Goal: Task Accomplishment & Management: Use online tool/utility

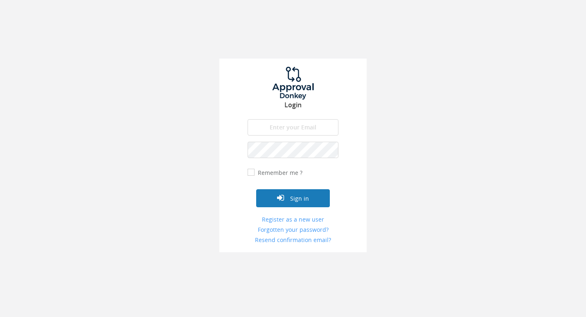
type input "[EMAIL_ADDRESS][DOMAIN_NAME]"
click at [292, 201] on button "Sign in" at bounding box center [293, 198] width 74 height 18
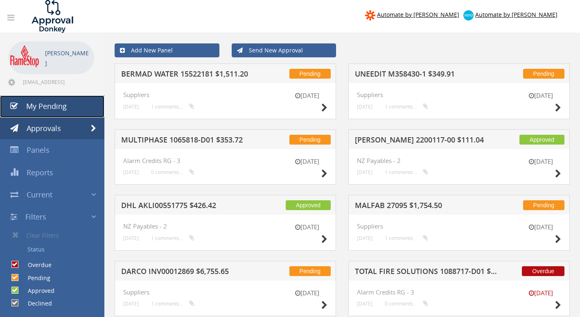
click at [56, 98] on link "My Pending" at bounding box center [52, 106] width 104 height 22
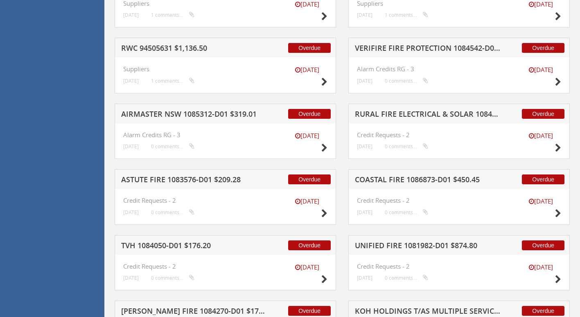
scroll to position [1503, 0]
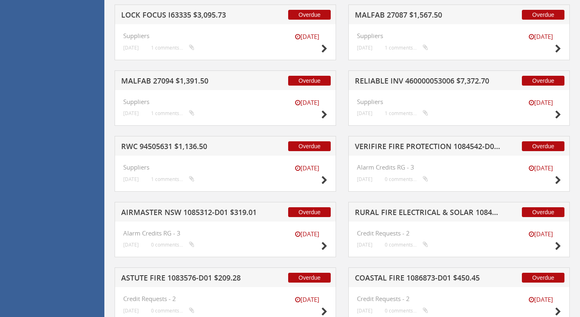
click at [209, 147] on h5 "RWC 94505631 $1,136.50" at bounding box center [194, 147] width 146 height 10
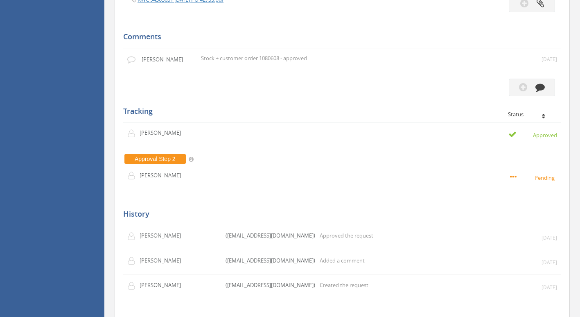
scroll to position [241, 0]
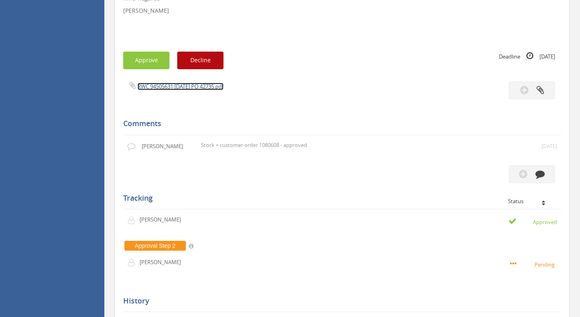
click at [186, 86] on link "RWC 94505631 23.07.25 PO 42735.pdf" at bounding box center [180, 86] width 86 height 7
click at [145, 56] on button "Approve" at bounding box center [146, 61] width 46 height 18
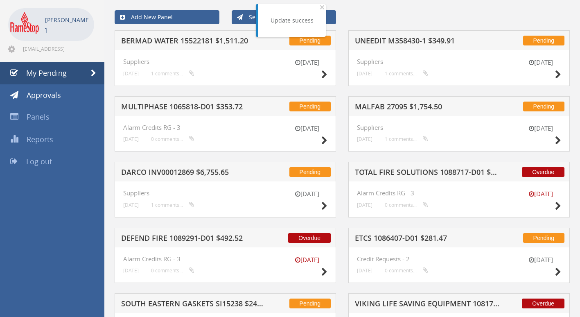
scroll to position [241, 0]
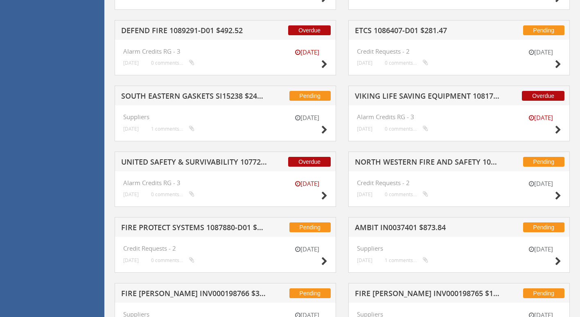
click at [186, 29] on h5 "DEFEND FIRE 1089291-D01 $492.52" at bounding box center [194, 32] width 146 height 10
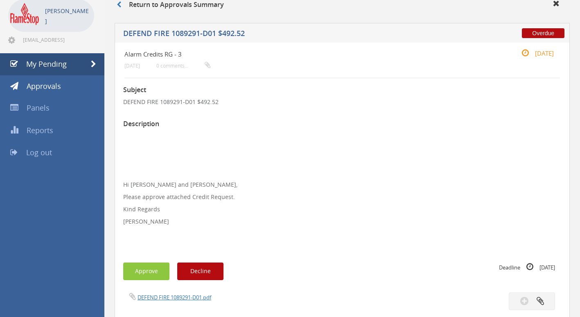
scroll to position [245, 0]
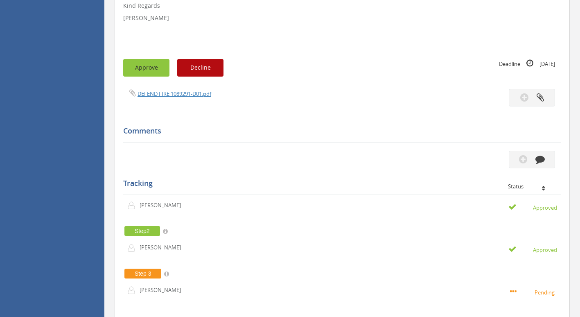
click at [146, 68] on button "Approve" at bounding box center [146, 68] width 46 height 18
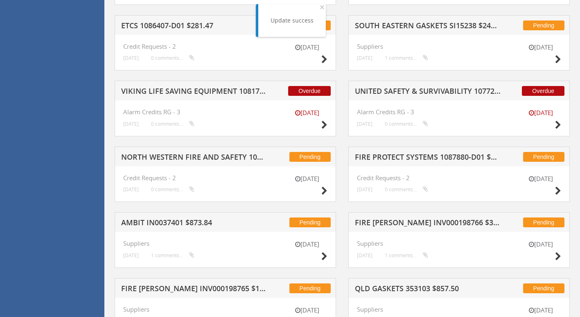
click at [166, 88] on h5 "VIKING LIFE SAVING EQUIPMENT 1081740-D01 $9.79" at bounding box center [194, 92] width 146 height 10
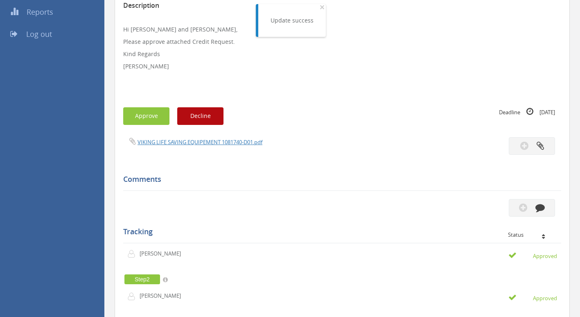
scroll to position [164, 0]
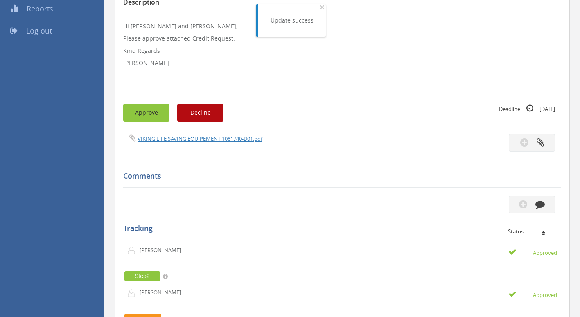
click at [155, 106] on button "Approve" at bounding box center [146, 113] width 46 height 18
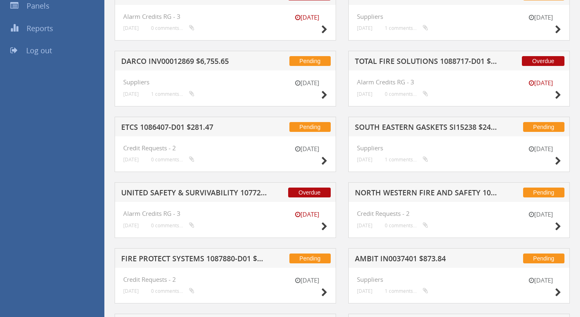
scroll to position [123, 0]
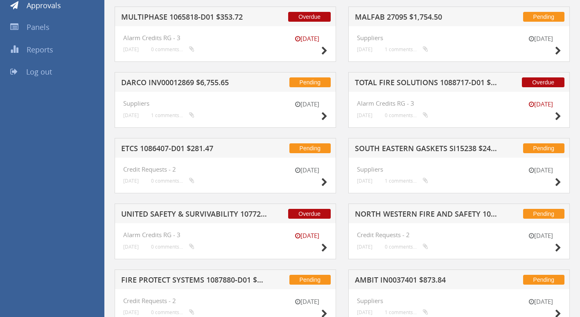
click at [393, 82] on h5 "TOTAL FIRE SOLUTIONS 1088717-D01 $122.72" at bounding box center [428, 84] width 146 height 10
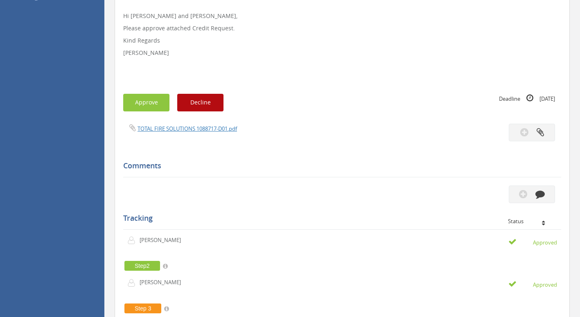
scroll to position [205, 0]
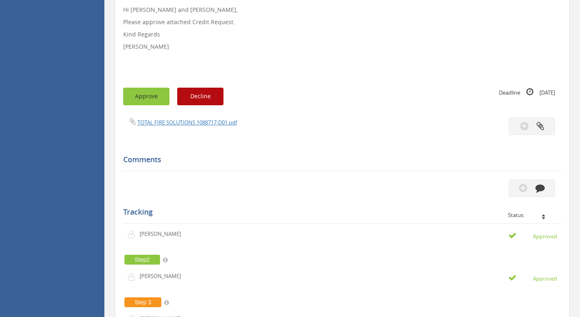
click at [153, 96] on button "Approve" at bounding box center [146, 97] width 46 height 18
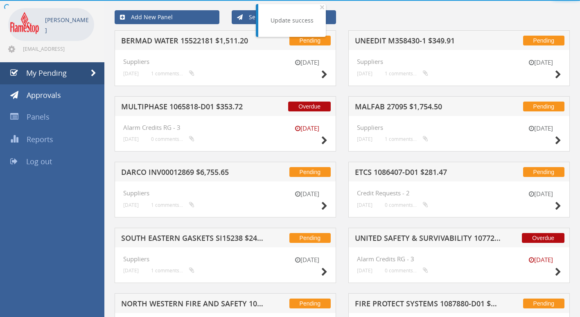
scroll to position [205, 0]
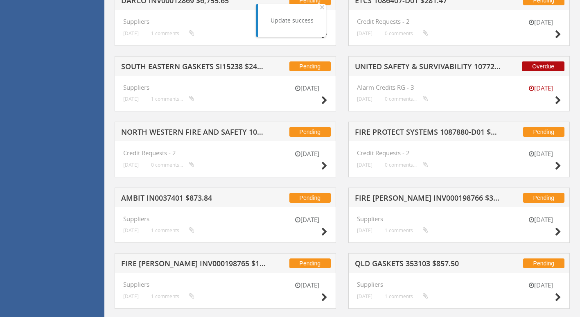
click at [418, 67] on h5 "UNITED SAFETY & SURVIVABILITY 1077297-D01 $2,303.59" at bounding box center [428, 68] width 146 height 10
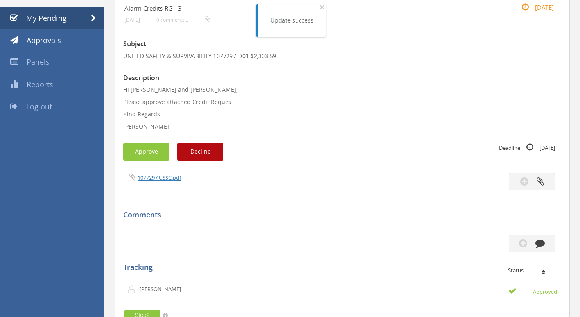
scroll to position [82, 0]
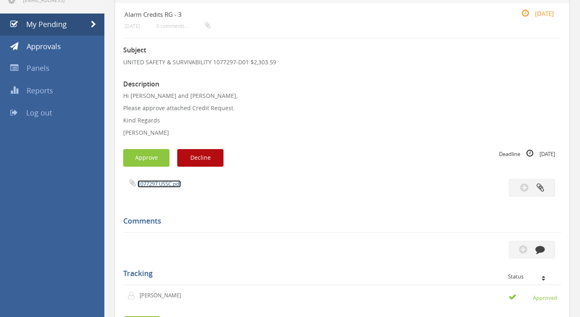
click at [154, 183] on link "1077297 USSC.pdf" at bounding box center [158, 183] width 43 height 7
click at [134, 159] on button "Approve" at bounding box center [146, 158] width 46 height 18
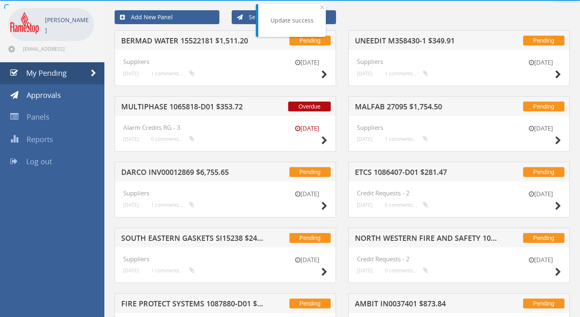
scroll to position [82, 0]
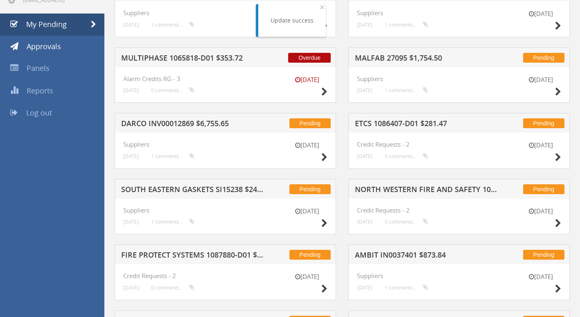
click at [194, 57] on h5 "MULTIPHASE 1065818-D01 $353.72" at bounding box center [194, 59] width 146 height 10
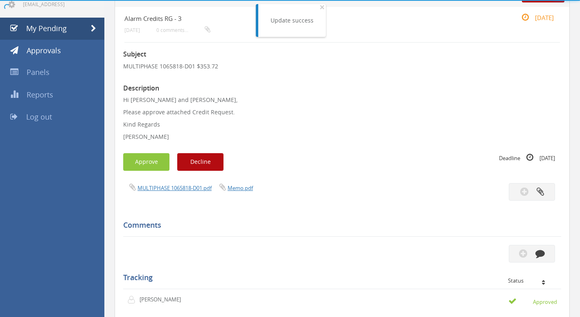
scroll to position [82, 0]
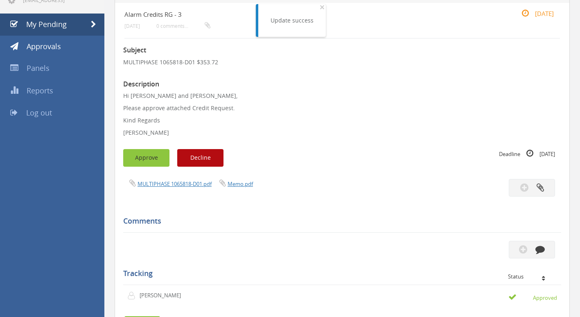
click at [151, 155] on button "Approve" at bounding box center [146, 158] width 46 height 18
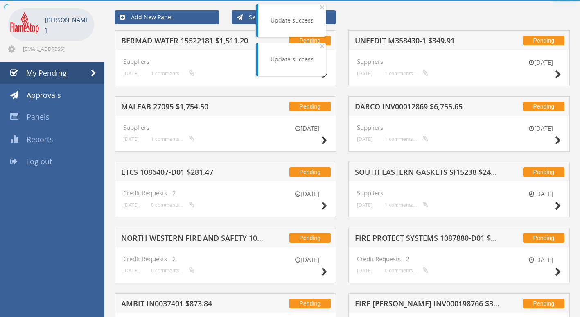
scroll to position [82, 0]
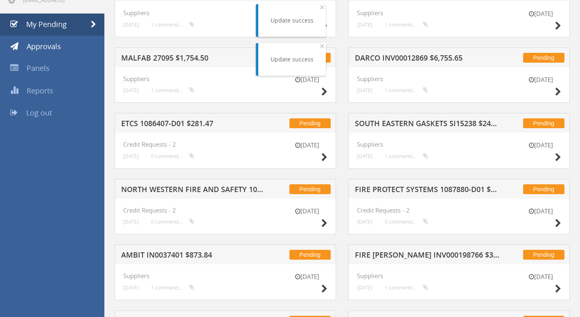
click at [401, 61] on h5 "DARCO INV00012869 $6,755.65" at bounding box center [428, 59] width 146 height 10
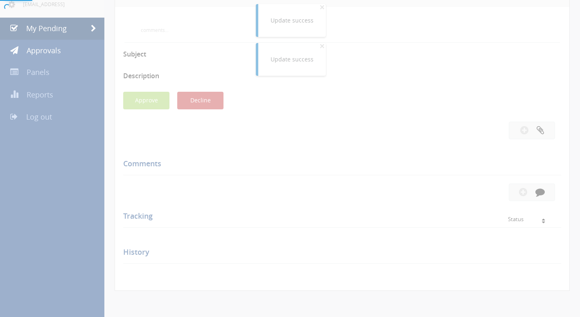
scroll to position [82, 0]
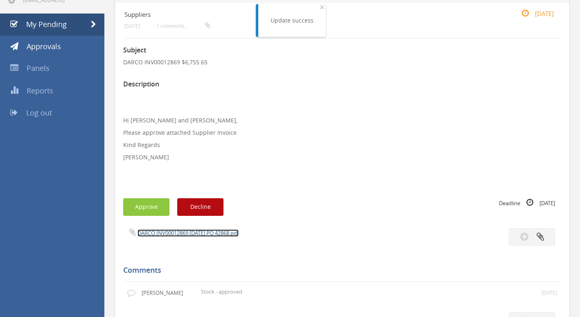
click at [188, 232] on link "DARCO INV00012869 31.07.25 PO 42868.pdf" at bounding box center [187, 232] width 101 height 7
click at [148, 206] on button "Approve" at bounding box center [146, 207] width 46 height 18
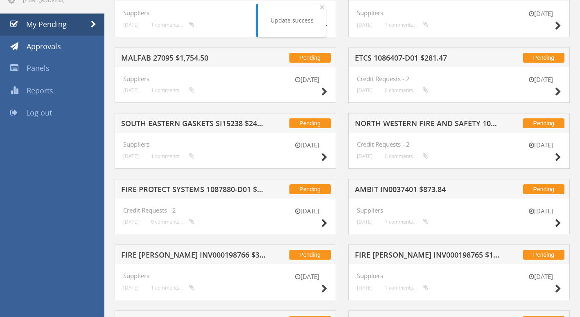
click at [180, 63] on h5 "MALFAB 27095 $1,754.50" at bounding box center [194, 59] width 146 height 10
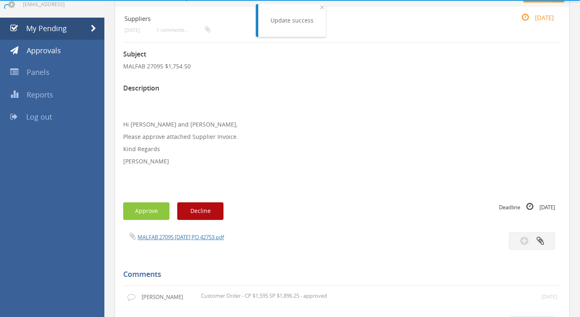
scroll to position [82, 0]
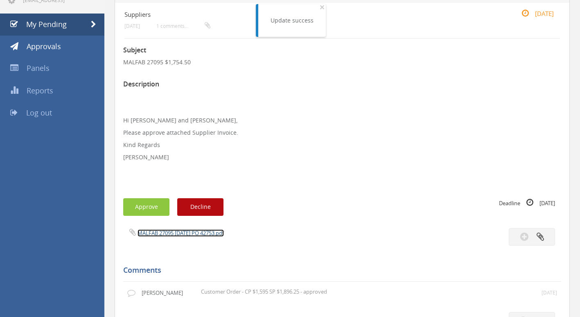
click at [167, 232] on link "MALFAB 27095 22.07.25 PO 42753.pdf" at bounding box center [180, 232] width 86 height 7
drag, startPoint x: 149, startPoint y: 203, endPoint x: 154, endPoint y: 204, distance: 4.9
click at [150, 204] on button "Approve" at bounding box center [146, 207] width 46 height 18
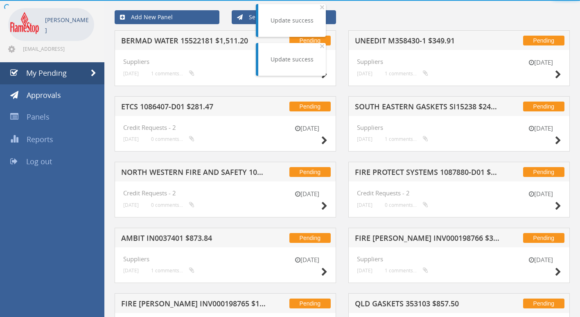
scroll to position [82, 0]
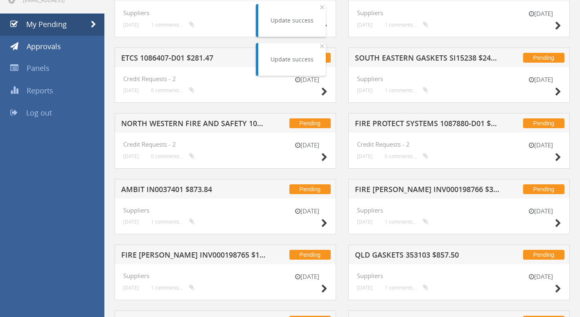
click at [180, 122] on h5 "NORTH WESTERN FIRE AND SAFETY 1069534-D01 $303.82" at bounding box center [194, 124] width 146 height 10
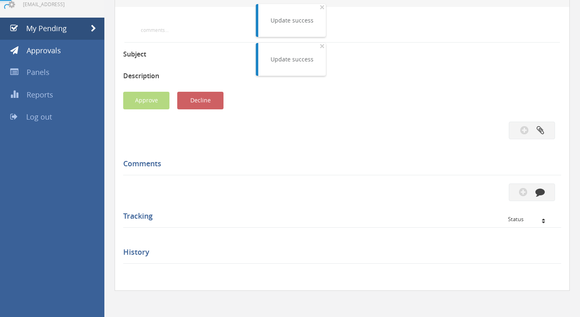
scroll to position [82, 0]
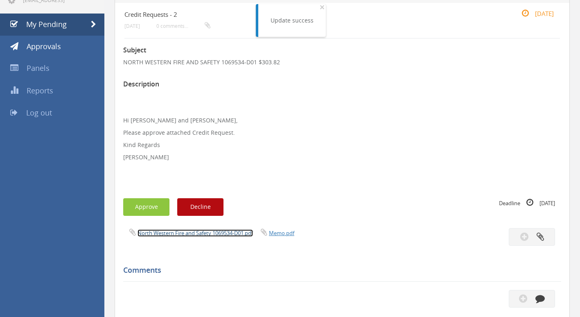
click at [195, 234] on link "North Western Fire and Safety 1069534-D01.pdf" at bounding box center [194, 232] width 115 height 7
click at [151, 209] on button "Approve" at bounding box center [146, 207] width 46 height 18
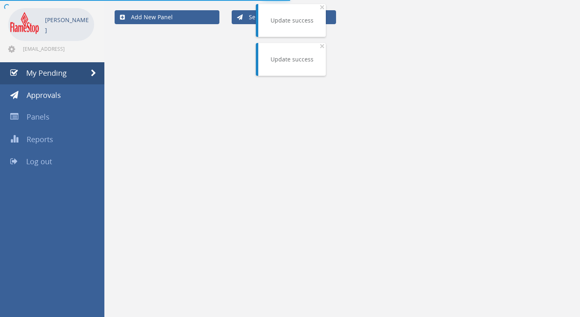
scroll to position [82, 0]
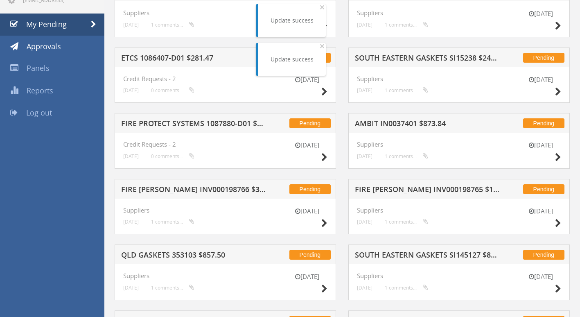
click at [159, 56] on h5 "ETCS 1086407-D01 $281.47" at bounding box center [194, 59] width 146 height 10
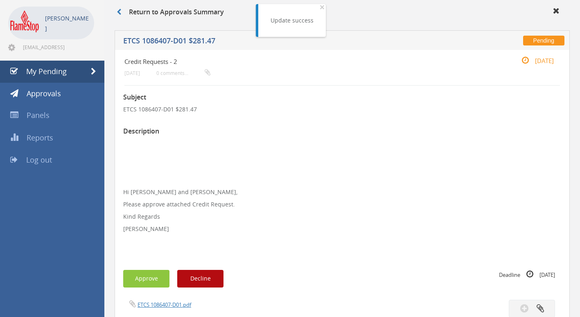
scroll to position [123, 0]
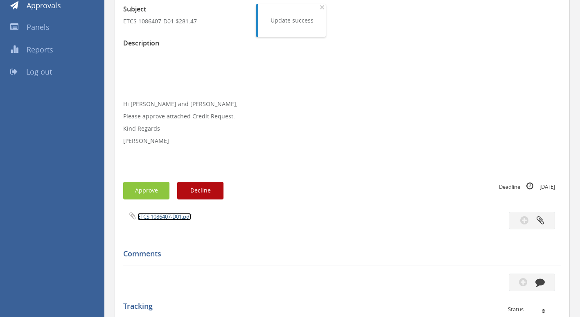
click at [152, 217] on link "ETCS 1086407-D01.pdf" at bounding box center [164, 216] width 54 height 7
click at [155, 194] on button "Approve" at bounding box center [146, 191] width 46 height 18
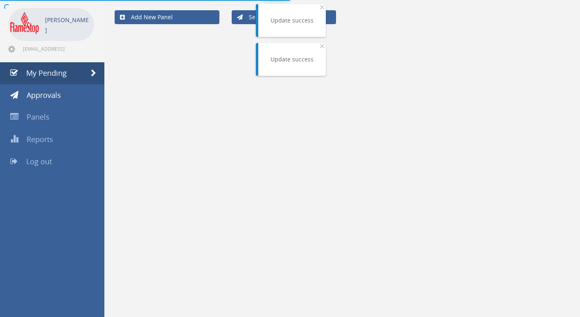
scroll to position [123, 0]
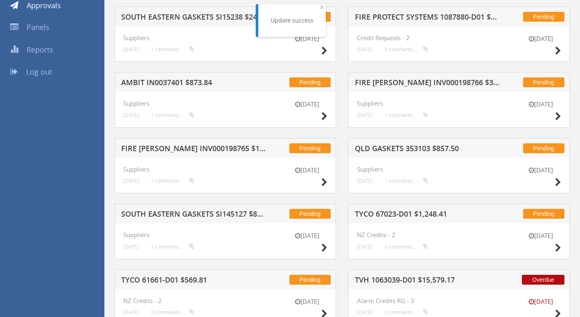
click at [182, 212] on h5 "SOUTH EASTERN GASKETS SI145127 $89.58" at bounding box center [194, 215] width 146 height 10
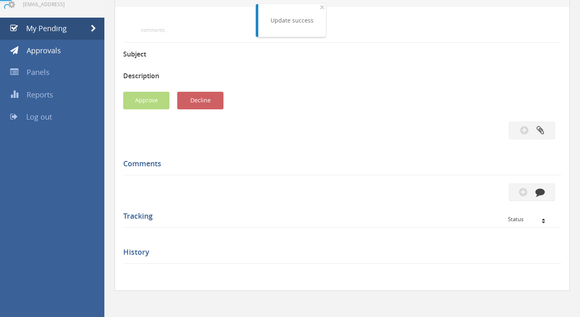
scroll to position [123, 0]
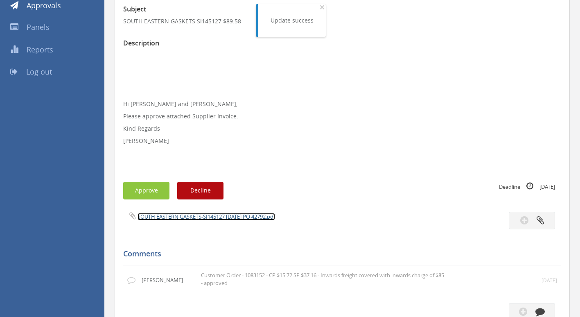
click at [171, 216] on link "SOUTH EASTERN GASKETS-SI145127 24.07.25 PO 42792.pdf" at bounding box center [205, 216] width 137 height 7
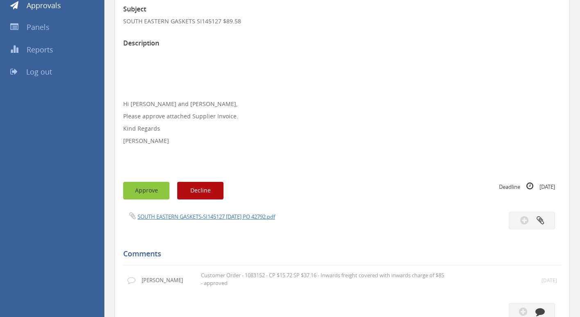
click at [153, 187] on button "Approve" at bounding box center [146, 191] width 46 height 18
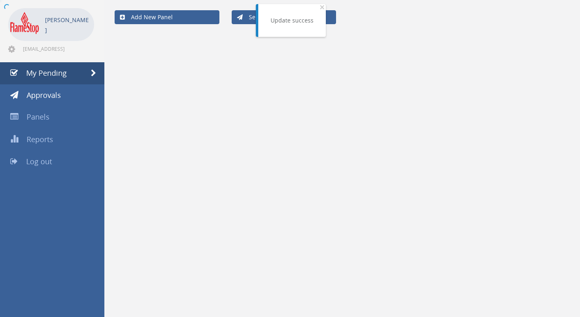
scroll to position [123, 0]
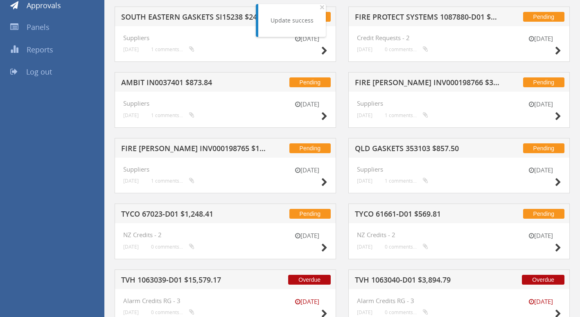
click at [173, 146] on h5 "FIRE MARSHALL INV000198765 $19.80" at bounding box center [194, 149] width 146 height 10
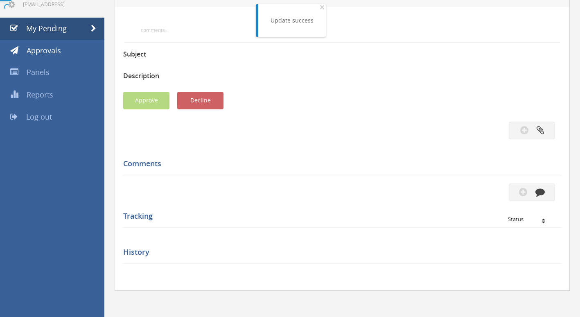
scroll to position [123, 0]
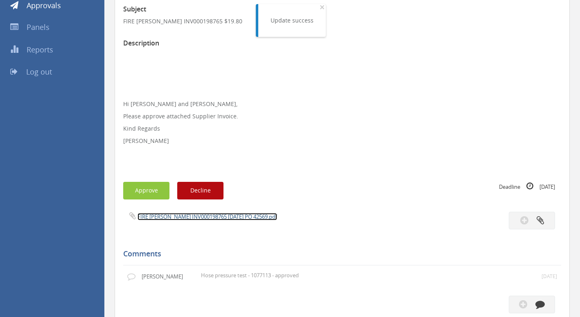
click at [169, 216] on link "FIRE MARSHALL INV000198765 17.07.25 PO 42569.pdf" at bounding box center [207, 216] width 140 height 7
click at [137, 189] on button "Approve" at bounding box center [146, 191] width 46 height 18
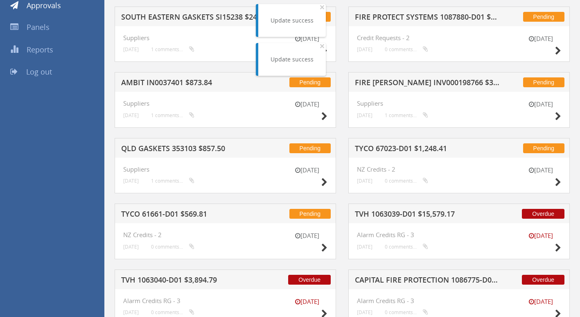
click at [172, 83] on h5 "AMBIT IN0037401 $873.84" at bounding box center [194, 84] width 146 height 10
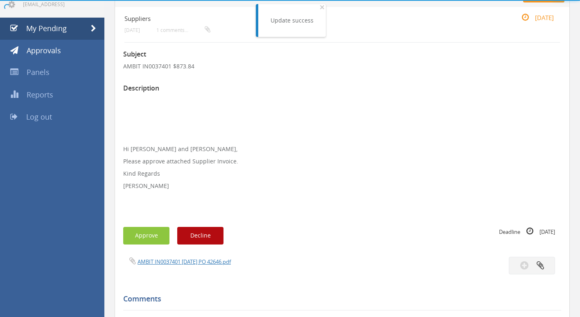
scroll to position [123, 0]
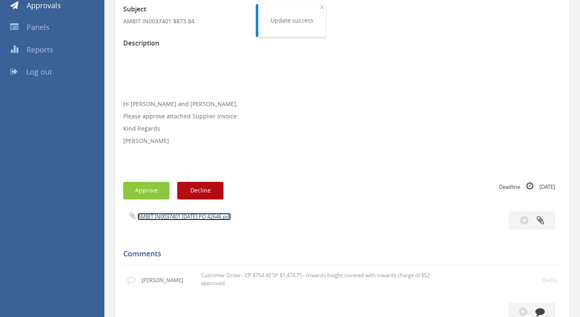
click at [154, 216] on link "AMBIT IN0037401 24.07.25 PO 42646.pdf" at bounding box center [183, 216] width 93 height 7
click at [151, 186] on button "Approve" at bounding box center [146, 191] width 46 height 18
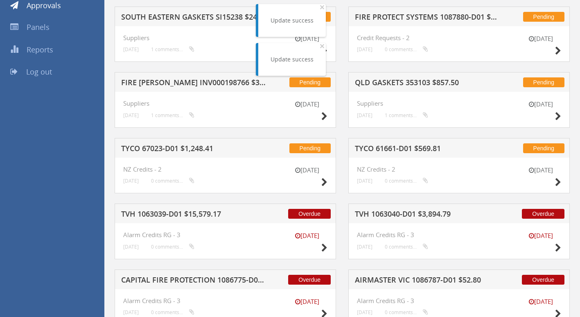
click at [187, 149] on h5 "TYCO 67023-D01 $1,248.41" at bounding box center [194, 149] width 146 height 10
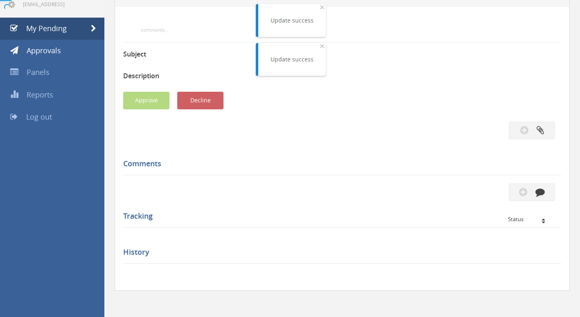
scroll to position [123, 0]
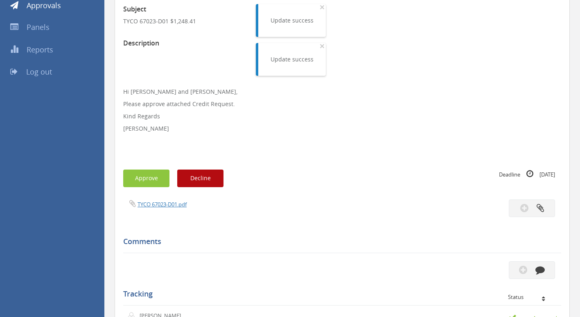
click at [167, 208] on div "TYCO 67023-D01.pdf" at bounding box center [229, 203] width 225 height 9
click at [169, 205] on link "TYCO 67023-D01.pdf" at bounding box center [161, 203] width 49 height 7
click at [149, 168] on div "Subject TYCO 67023-D01 $1,248.41 Description Hi Lee and Ben, Please approve att…" at bounding box center [342, 237] width 438 height 478
click at [153, 176] on button "Approve" at bounding box center [146, 178] width 46 height 18
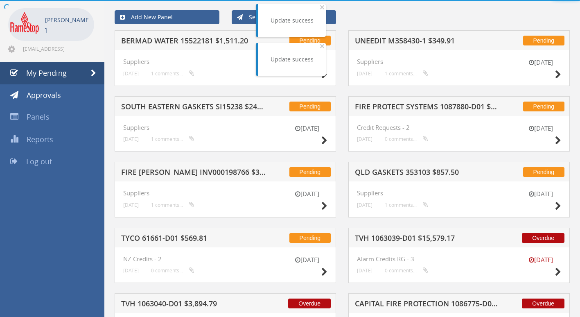
scroll to position [123, 0]
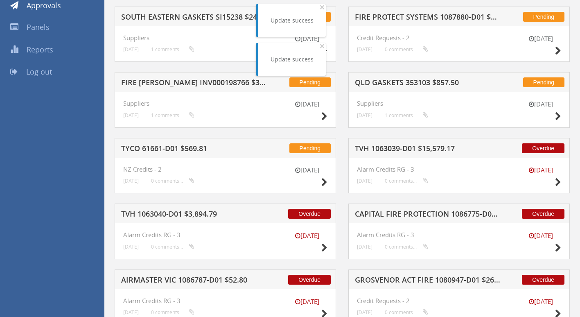
click at [173, 82] on h5 "FIRE MARSHALL INV000198766 $39.60" at bounding box center [194, 84] width 146 height 10
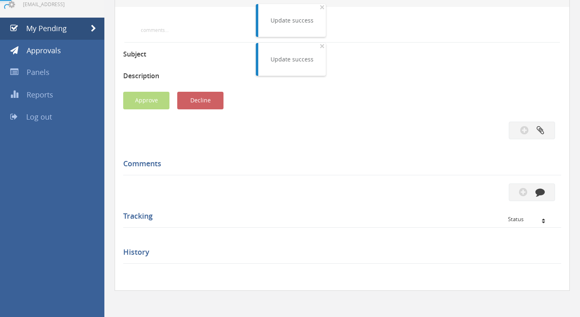
scroll to position [123, 0]
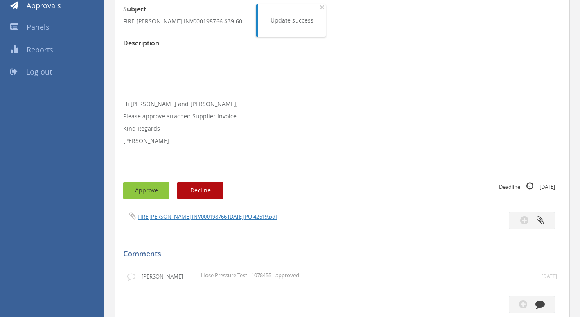
click at [151, 188] on button "Approve" at bounding box center [146, 191] width 46 height 18
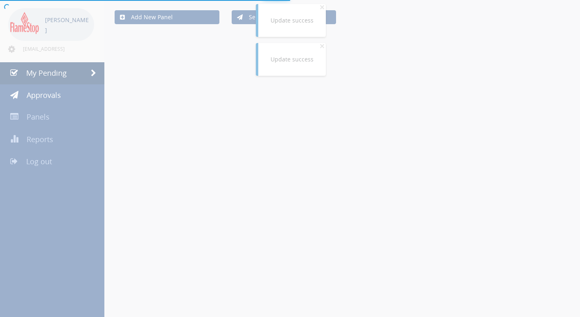
scroll to position [123, 0]
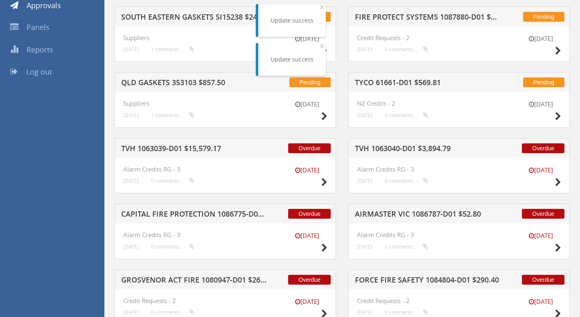
click at [181, 149] on h5 "TVH 1063039-D01 $15,579.17" at bounding box center [194, 149] width 146 height 10
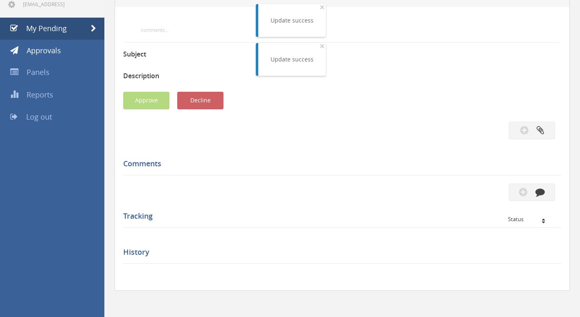
scroll to position [123, 0]
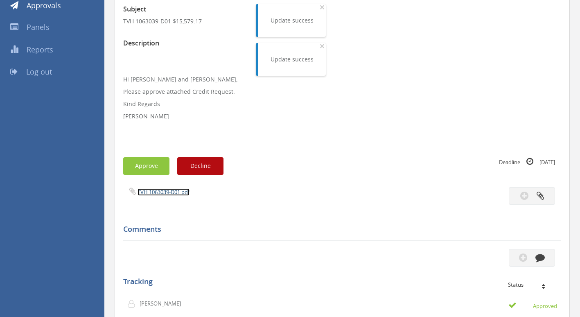
click at [174, 192] on link "TVH 1063039-D01.pdf" at bounding box center [163, 191] width 52 height 7
click at [156, 160] on button "Approve" at bounding box center [146, 166] width 46 height 18
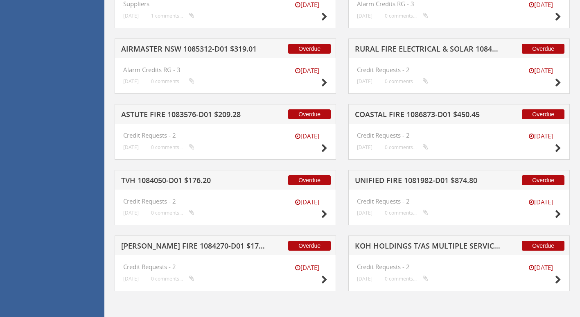
scroll to position [1142, 0]
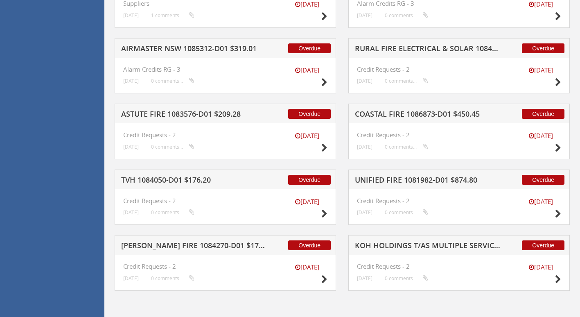
click at [392, 245] on h5 "KOH HOLDINGS T/AS MULTIPLE SERVICES 1081241-D01 $195.15" at bounding box center [428, 246] width 146 height 10
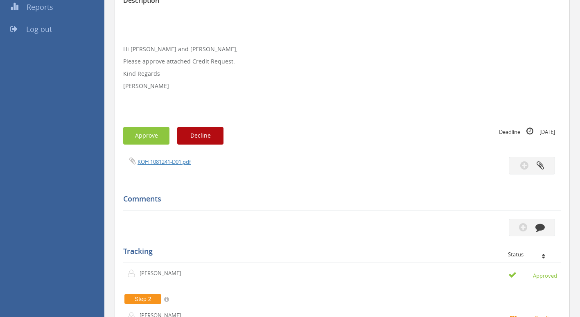
scroll to position [153, 0]
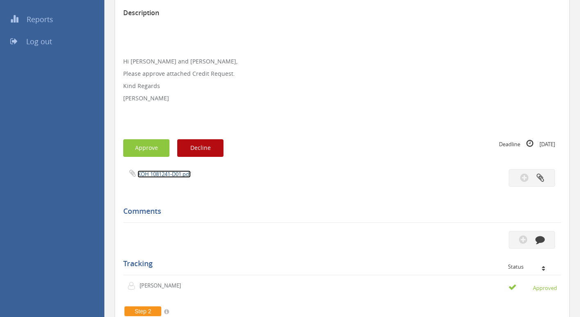
click at [162, 172] on link "KOH 1081241-D01.pdf" at bounding box center [163, 173] width 53 height 7
click at [151, 144] on button "Approve" at bounding box center [146, 148] width 46 height 18
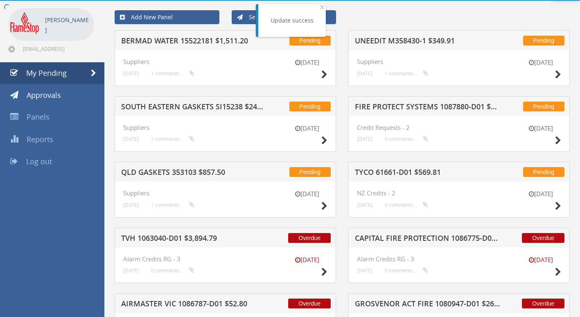
scroll to position [153, 0]
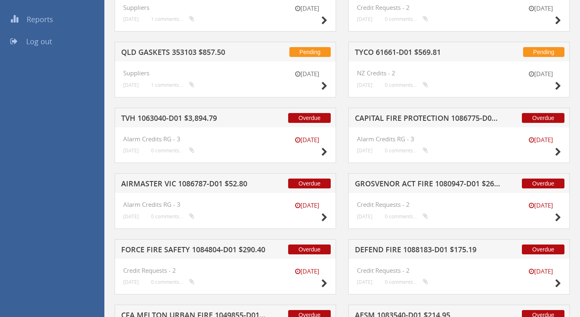
click at [185, 183] on h5 "AIRMASTER VIC 1086787-D01 $52.80" at bounding box center [194, 185] width 146 height 10
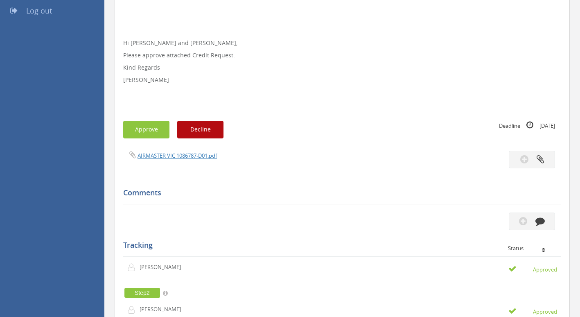
scroll to position [205, 0]
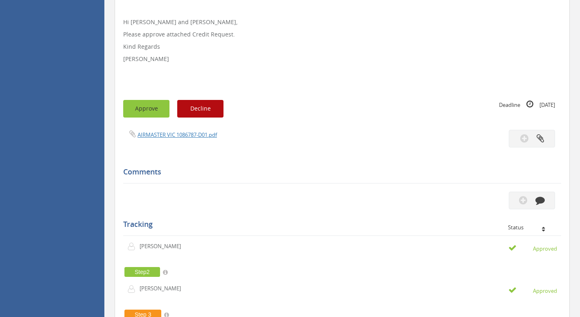
click at [151, 104] on button "Approve" at bounding box center [146, 109] width 46 height 18
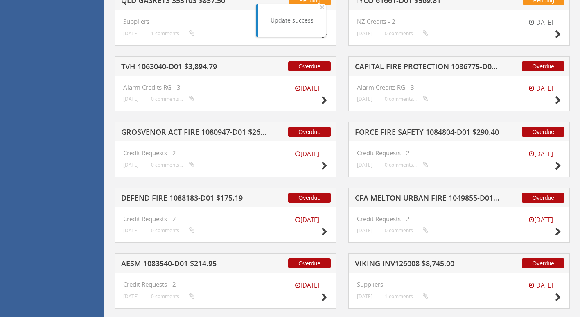
click at [387, 132] on h5 "FORCE FIRE SAFETY 1084804-D01 $290.40" at bounding box center [428, 133] width 146 height 10
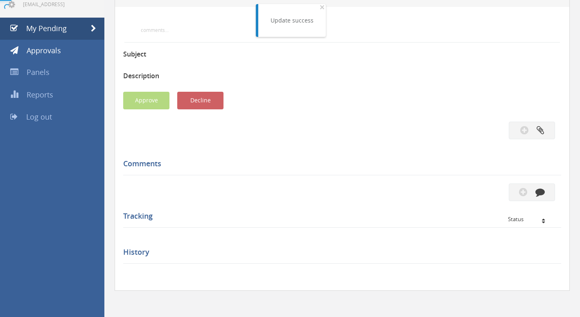
scroll to position [205, 0]
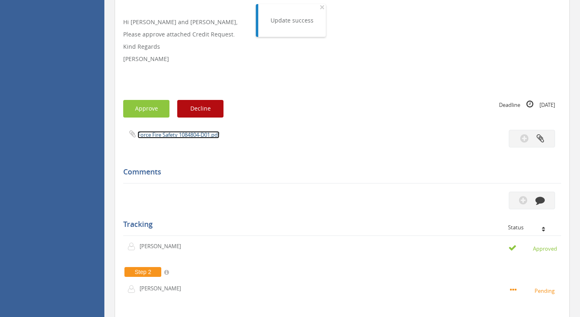
click at [159, 135] on link "Force Fire Safety 1084804-D01.pdf" at bounding box center [178, 134] width 82 height 7
click at [143, 111] on button "Approve" at bounding box center [146, 109] width 46 height 18
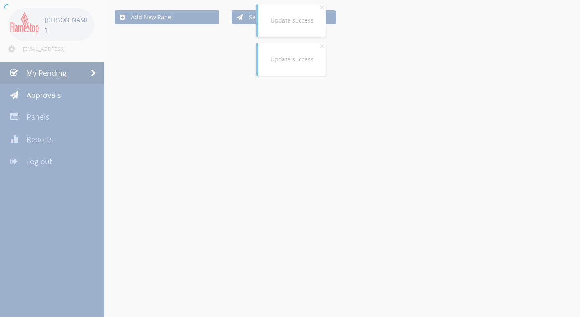
scroll to position [205, 0]
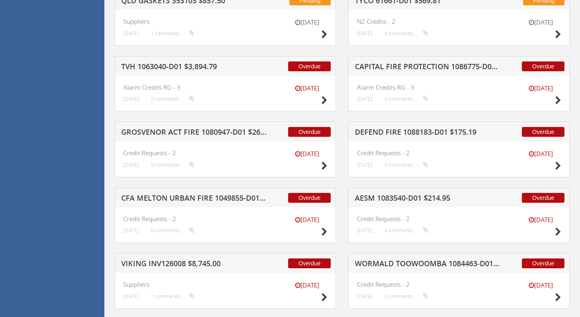
click at [187, 67] on h5 "TVH 1063040-D01 $3,894.79" at bounding box center [194, 68] width 146 height 10
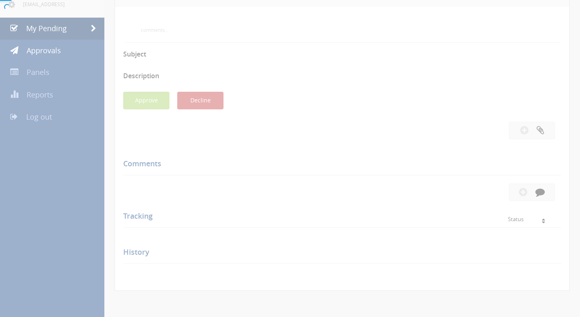
scroll to position [205, 0]
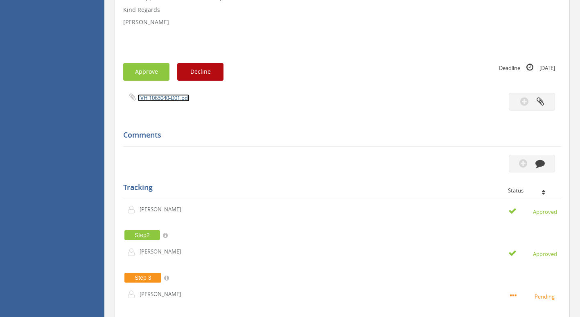
click at [162, 100] on link "TVH 1063040-D01.pdf" at bounding box center [163, 97] width 52 height 7
click at [144, 73] on button "Approve" at bounding box center [146, 72] width 46 height 18
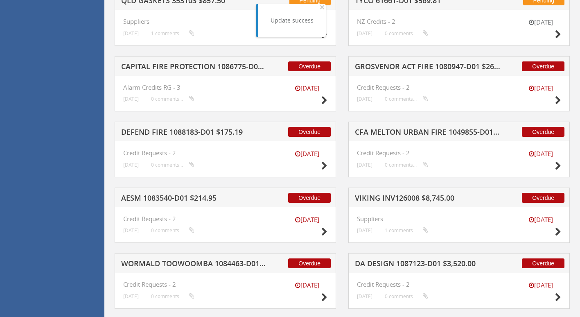
click at [373, 132] on h5 "CFA MELTON URBAN FIRE 1049855-D01 $415.80" at bounding box center [428, 133] width 146 height 10
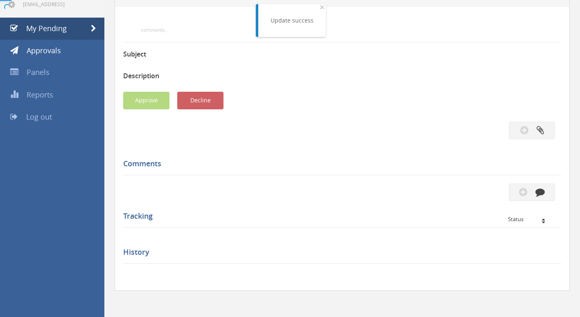
scroll to position [205, 0]
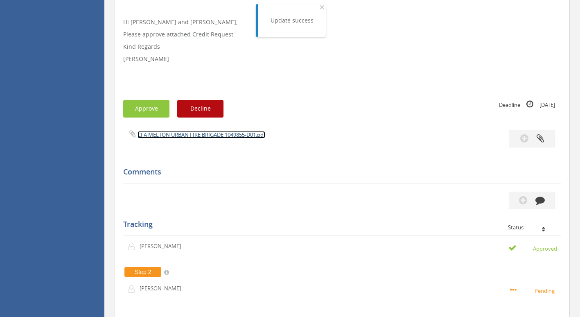
click at [205, 133] on link "CFA MELTON URBAN FIRE BRIGADE 1049855-D01.pdf" at bounding box center [201, 134] width 128 height 7
click at [145, 106] on button "Approve" at bounding box center [146, 109] width 46 height 18
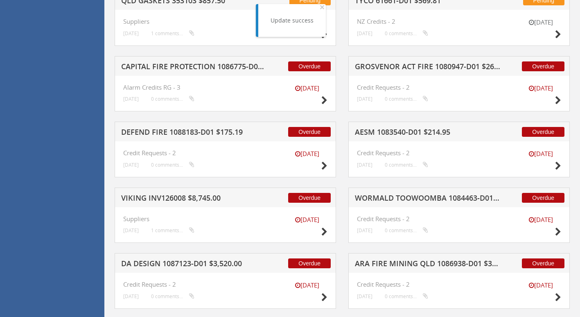
click at [206, 72] on h5 "CAPITAL FIRE PROTECTION 1086775-D01 $994.40" at bounding box center [194, 68] width 146 height 10
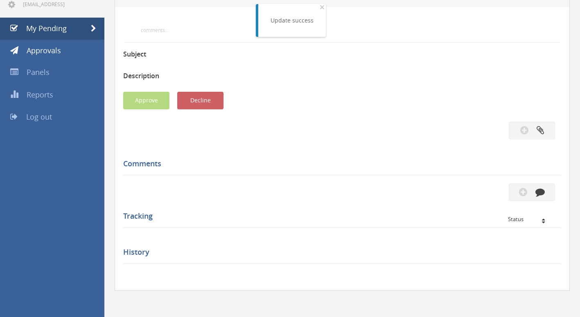
scroll to position [205, 0]
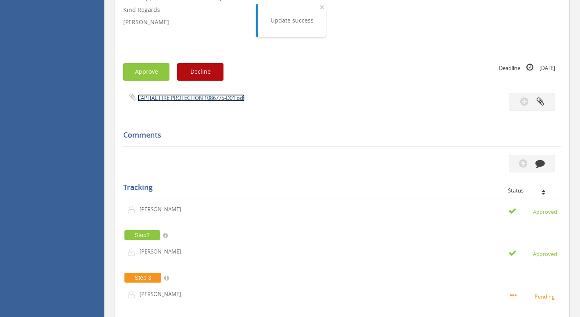
click at [191, 99] on link "CAPITAL FIRE PROTECTION 1086775-D01.pdf" at bounding box center [190, 97] width 107 height 7
click at [145, 64] on button "Approve" at bounding box center [146, 72] width 46 height 18
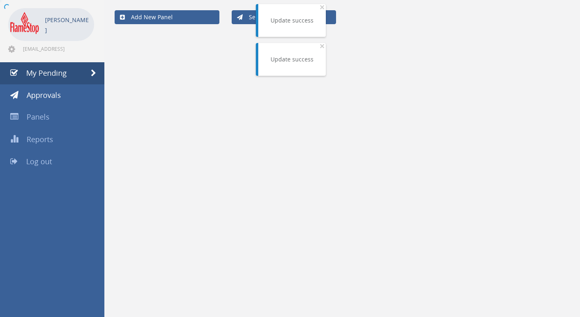
scroll to position [205, 0]
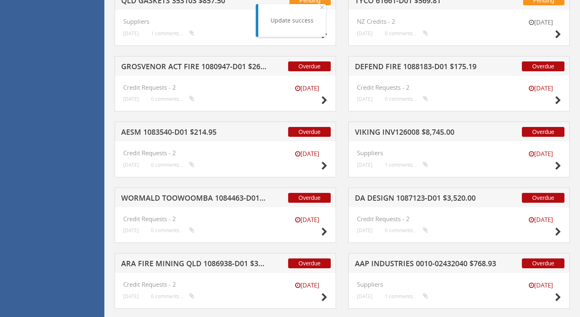
click at [387, 66] on h5 "DEFEND FIRE 1088183-D01 $175.19" at bounding box center [428, 68] width 146 height 10
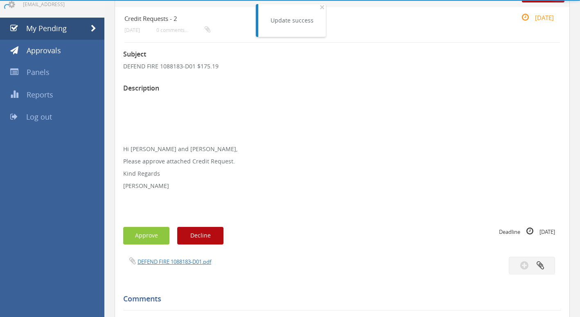
scroll to position [205, 0]
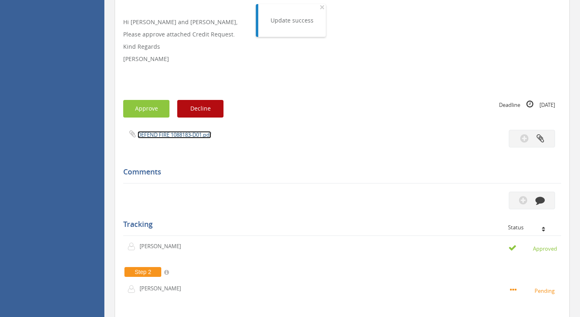
click at [172, 135] on link "DEFEND FIRE 1088183-D01.pdf" at bounding box center [174, 134] width 74 height 7
click at [141, 109] on button "Approve" at bounding box center [146, 109] width 46 height 18
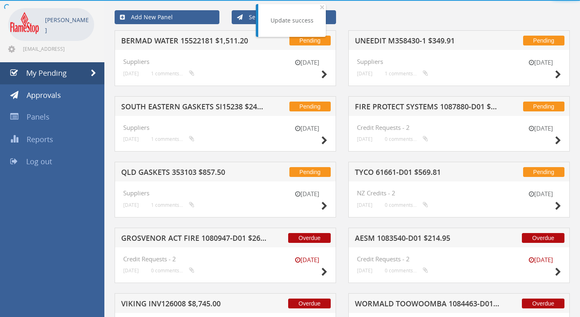
scroll to position [205, 0]
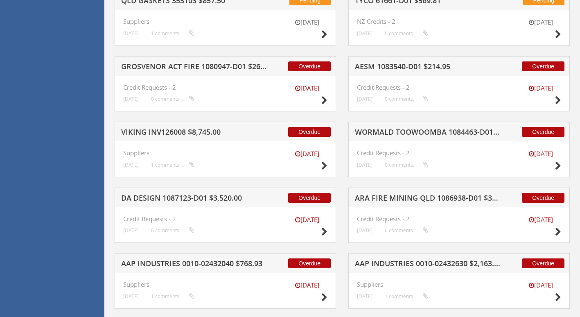
click at [200, 196] on h5 "DA DESIGN 1087123-D01 $3,520.00" at bounding box center [194, 199] width 146 height 10
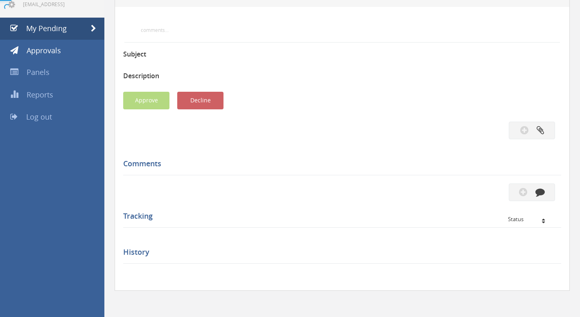
scroll to position [205, 0]
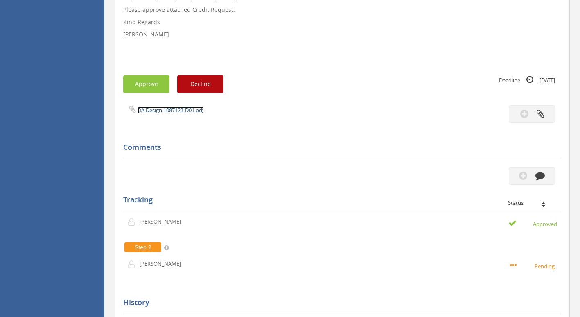
click at [176, 112] on link "DA Design 1087123-D01.pdf" at bounding box center [170, 109] width 66 height 7
click at [138, 83] on button "Approve" at bounding box center [146, 84] width 46 height 18
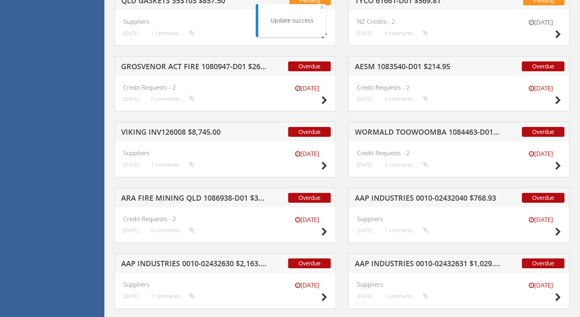
click at [156, 128] on h5 "VIKING INV126008 $8,745.00" at bounding box center [194, 133] width 146 height 10
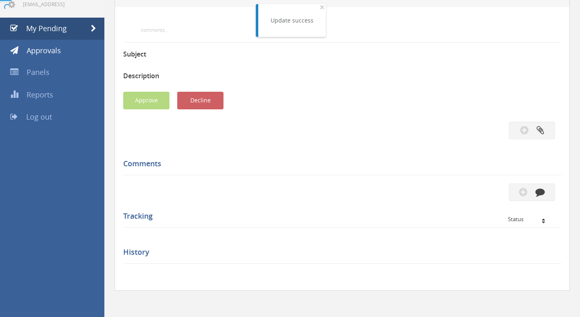
scroll to position [205, 0]
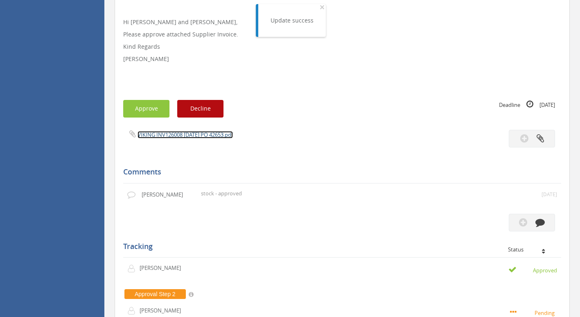
click at [187, 135] on link "VIKING INV126008 18.07.25 PO 42653.pdf" at bounding box center [184, 134] width 95 height 7
click at [131, 112] on button "Approve" at bounding box center [146, 109] width 46 height 18
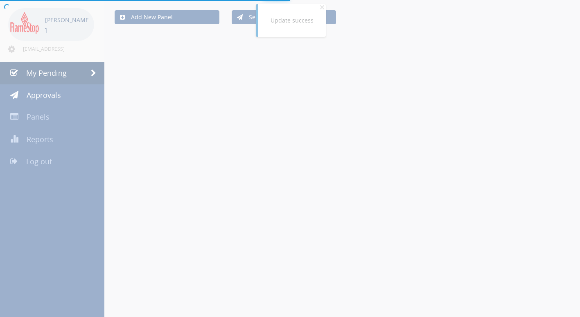
scroll to position [205, 0]
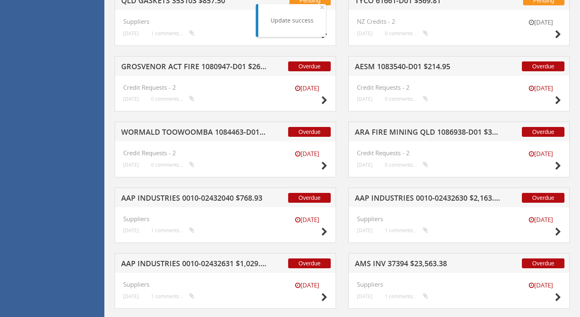
click at [178, 191] on div "Overdue AAP INDUSTRIES 0010-02432040 $768.93" at bounding box center [225, 197] width 221 height 20
click at [178, 194] on h5 "AAP INDUSTRIES 0010-02432040 $768.93" at bounding box center [194, 199] width 146 height 10
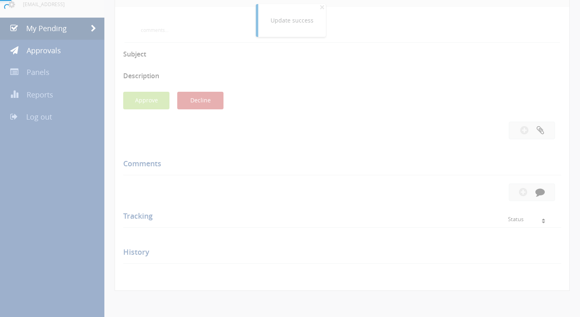
scroll to position [205, 0]
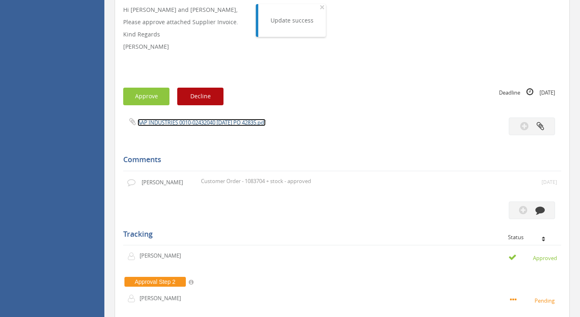
click at [178, 122] on link "AAP INDUSTRIES 0010-02432040 30.07.25 PO 42835.pdf" at bounding box center [201, 122] width 128 height 7
click at [144, 96] on button "Approve" at bounding box center [146, 97] width 46 height 18
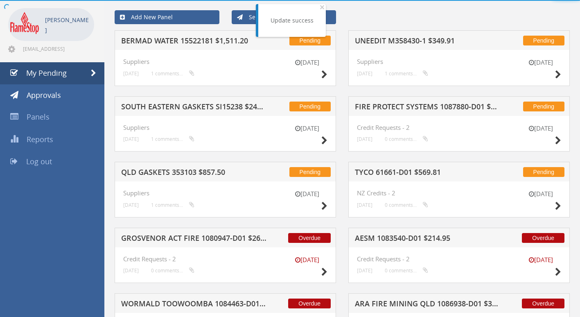
scroll to position [205, 0]
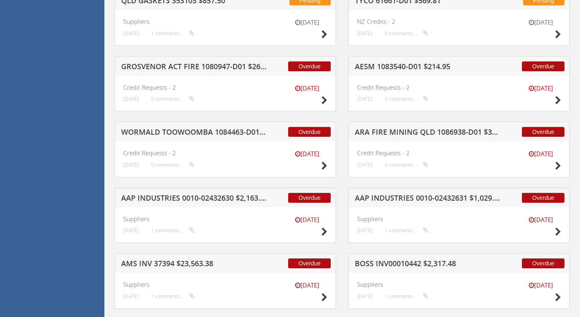
click at [380, 127] on div "Overdue ARA FIRE MINING QLD 1086938-D01 $305.80" at bounding box center [458, 132] width 221 height 20
click at [180, 135] on h5 "WORMALD TOOWOOMBA 1084463-D01 $1,435.24" at bounding box center [194, 133] width 146 height 10
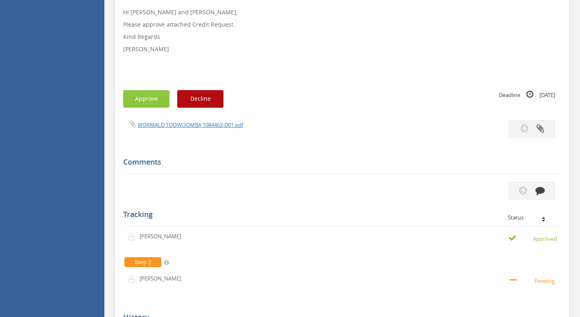
scroll to position [205, 0]
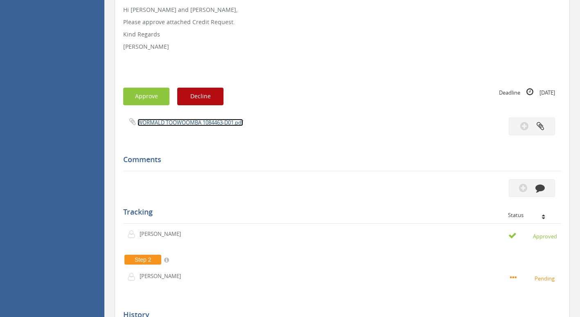
click at [192, 123] on link "WORMALD TOOWOOMBA 1084463-D01.pdf" at bounding box center [190, 122] width 106 height 7
click at [132, 95] on button "Approve" at bounding box center [146, 97] width 46 height 18
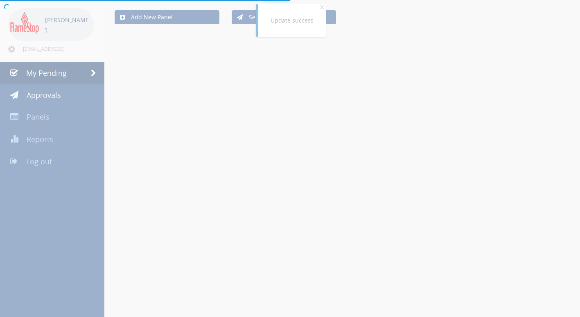
scroll to position [205, 0]
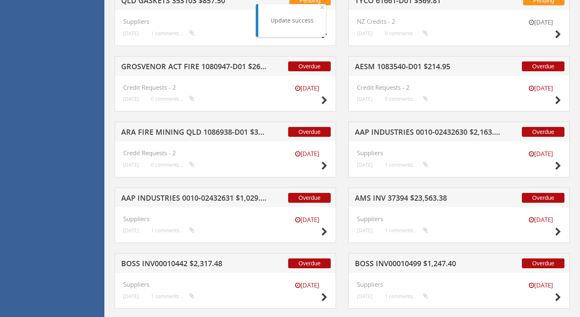
click at [189, 64] on h5 "GROSVENOR ACT FIRE 1080947-D01 $266.26" at bounding box center [194, 68] width 146 height 10
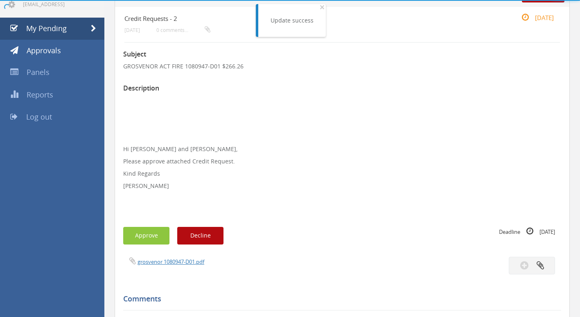
scroll to position [205, 0]
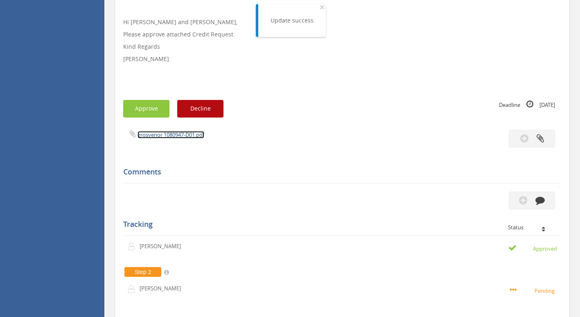
click at [168, 132] on link "grosvenor 1080947-D01.pdf" at bounding box center [170, 134] width 67 height 7
click at [147, 113] on button "Approve" at bounding box center [146, 109] width 46 height 18
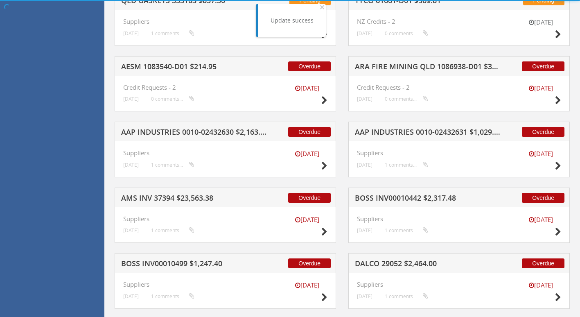
click at [179, 65] on h5 "AESM 1083540-D01 $214.95" at bounding box center [194, 68] width 146 height 10
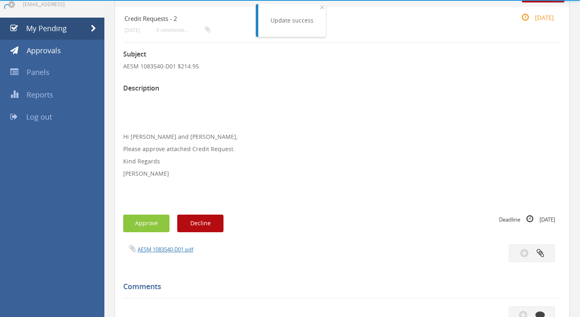
scroll to position [205, 0]
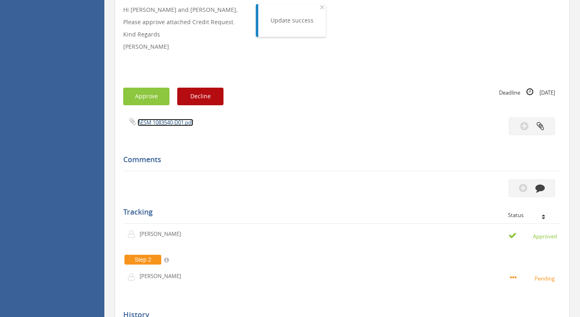
click at [164, 122] on link "AESM 1083540-D01.pdf" at bounding box center [165, 122] width 56 height 7
click at [136, 99] on button "Approve" at bounding box center [146, 97] width 46 height 18
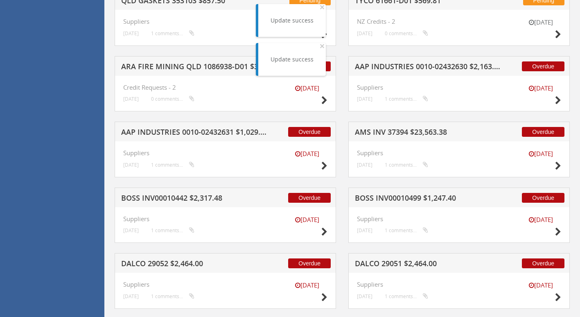
click at [160, 129] on h5 "AAP INDUSTRIES 0010-02432631 $1,029.03" at bounding box center [194, 133] width 146 height 10
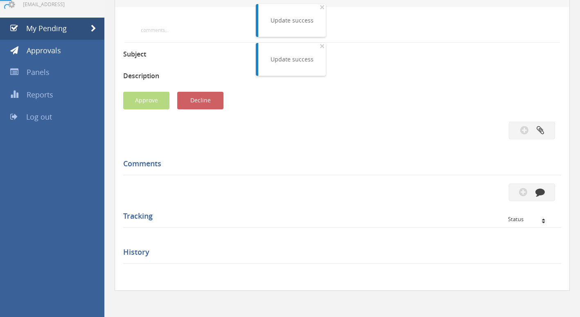
scroll to position [205, 0]
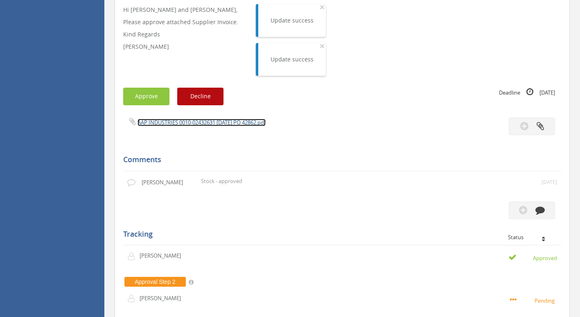
click at [151, 122] on link "AAP INDUSTRIES 0010-02432631 31.07.25 PO 42862.pdf" at bounding box center [201, 122] width 128 height 7
click at [140, 110] on div "Subject AAP INDUSTRIES 0010-02432631 $1,029.03 Description Hi Maddie and Ben, P…" at bounding box center [342, 178] width 438 height 524
click at [151, 98] on button "Approve" at bounding box center [146, 97] width 46 height 18
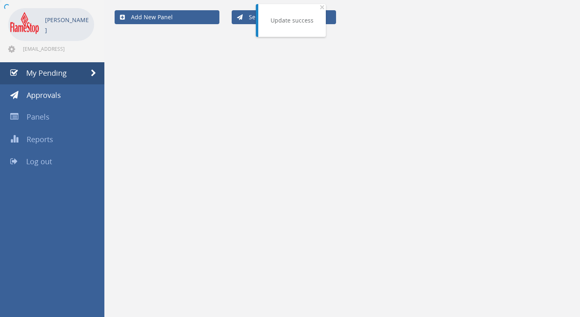
scroll to position [33, 0]
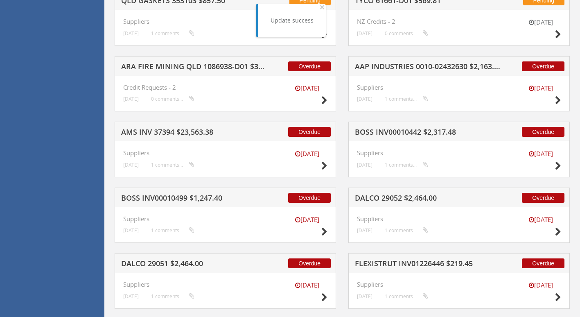
click at [397, 133] on h5 "BOSS INV00010442 $2,317.48" at bounding box center [428, 133] width 146 height 10
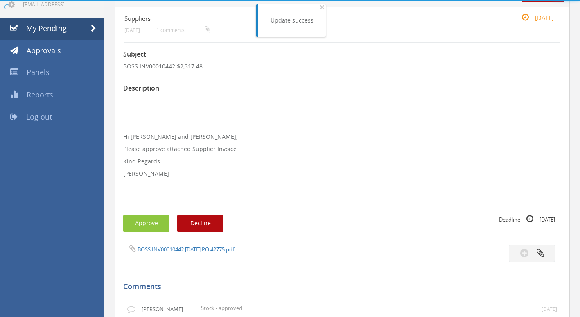
scroll to position [205, 0]
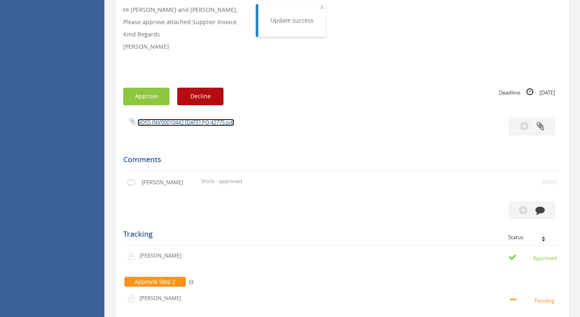
click at [163, 120] on link "BOSS INV00010442 31.07.25 PO 42775.pdf" at bounding box center [185, 122] width 97 height 7
click at [145, 97] on button "Approve" at bounding box center [146, 97] width 46 height 18
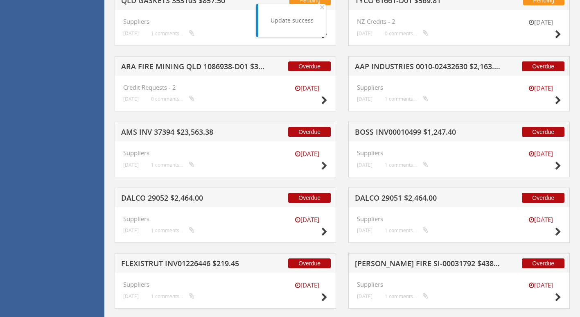
click at [403, 130] on h5 "BOSS INV00010499 $1,247.40" at bounding box center [428, 133] width 146 height 10
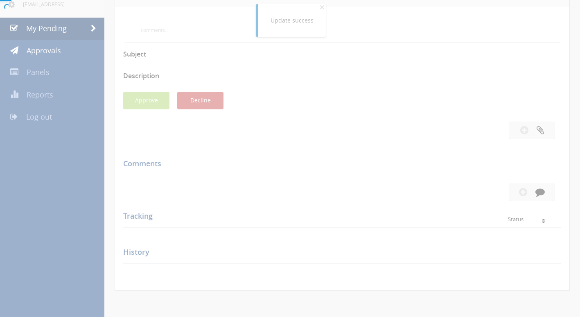
scroll to position [205, 0]
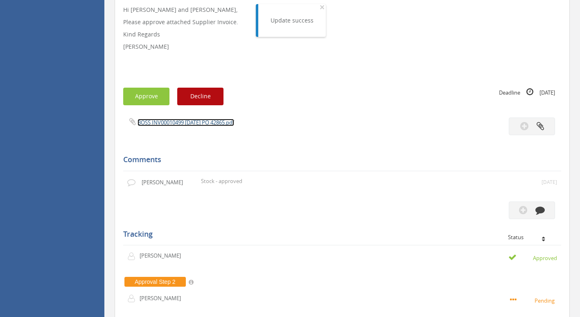
click at [164, 121] on link "BOSS INV00010499 31.07.25 PO 42865.pdf" at bounding box center [185, 122] width 97 height 7
click at [146, 98] on button "Approve" at bounding box center [146, 97] width 46 height 18
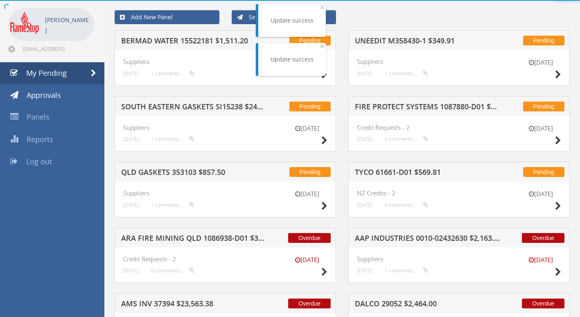
scroll to position [205, 0]
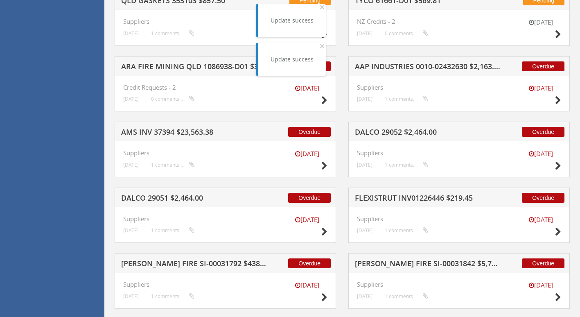
click at [402, 132] on h5 "DALCO 29052 $2,464.00" at bounding box center [428, 133] width 146 height 10
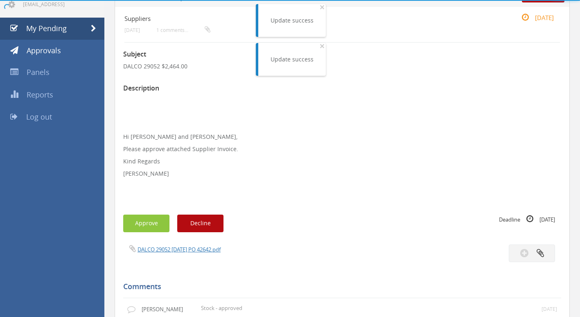
scroll to position [205, 0]
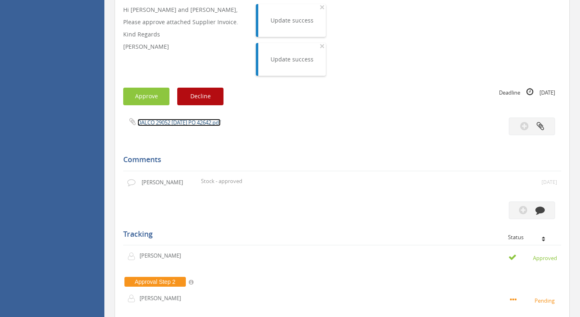
click at [180, 122] on link "DALCO 29052 28.07.25 PO 42642.pdf" at bounding box center [178, 122] width 83 height 7
click at [137, 98] on button "Approve" at bounding box center [146, 97] width 46 height 18
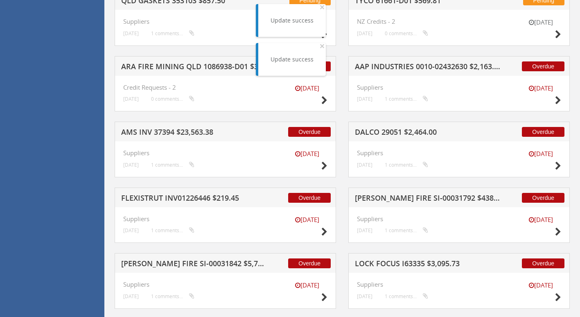
click at [167, 134] on h5 "AMS INV 37394 $23,563.38" at bounding box center [194, 133] width 146 height 10
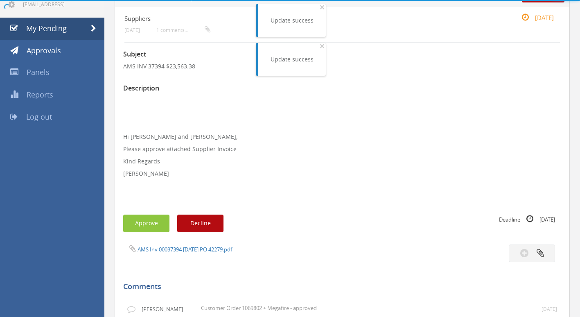
scroll to position [205, 0]
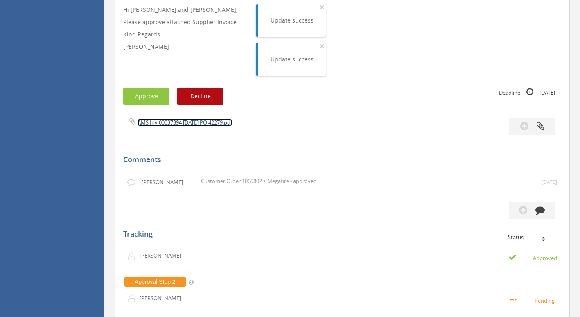
click at [172, 119] on link "AMS Inv 00037394 29.07.25 PO 42279.pdf" at bounding box center [184, 122] width 95 height 7
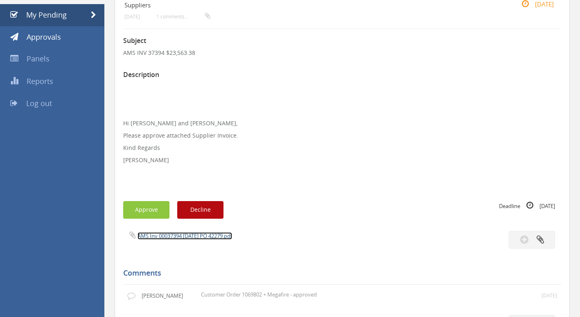
scroll to position [82, 0]
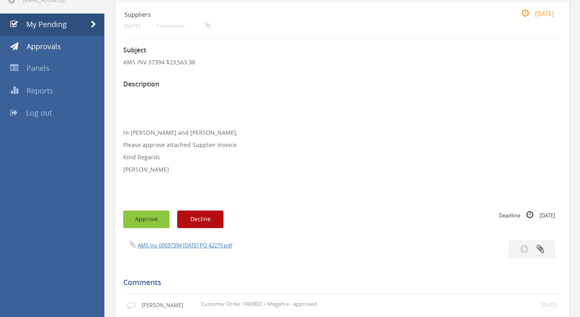
click at [151, 218] on button "Approve" at bounding box center [146, 219] width 46 height 18
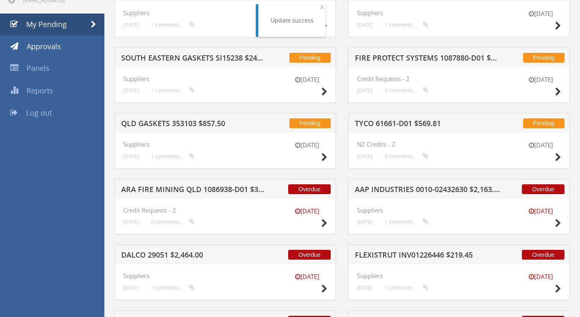
click at [174, 54] on div "Pending SOUTH EASTERN GASKETS SI15238 $241.19" at bounding box center [225, 57] width 221 height 20
click at [183, 59] on h5 "SOUTH EASTERN GASKETS SI15238 $241.19" at bounding box center [194, 59] width 146 height 10
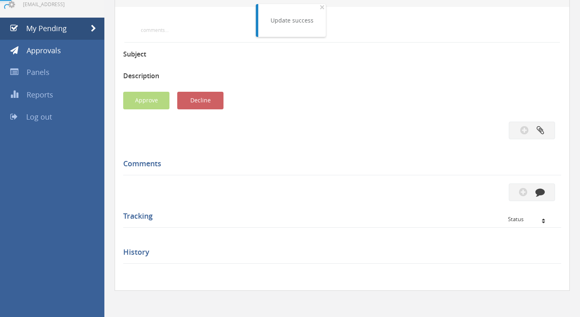
scroll to position [82, 0]
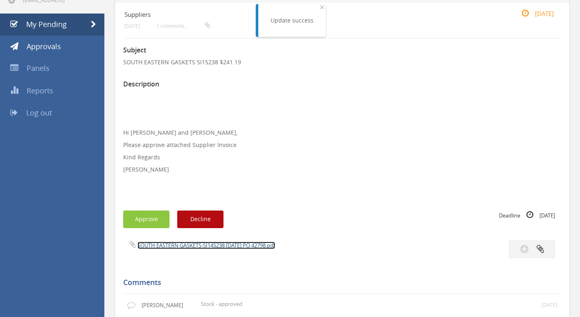
click at [193, 247] on link "SOUTH EASTERN GASKETS-SI145238 31.07.25 PO 42798.pdf" at bounding box center [205, 244] width 137 height 7
click at [158, 217] on button "Approve" at bounding box center [146, 219] width 46 height 18
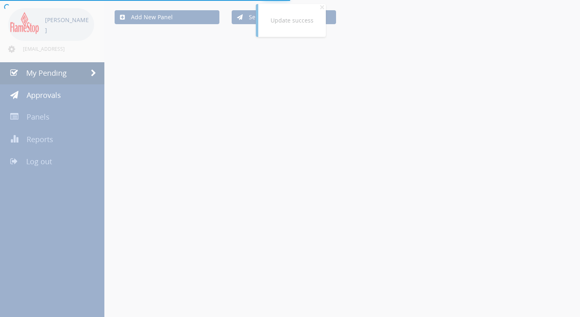
scroll to position [82, 0]
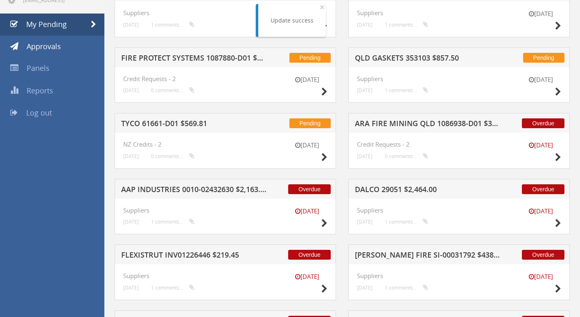
click at [198, 57] on h5 "FIRE PROTECT SYSTEMS 1087880-D01 $103.24" at bounding box center [194, 59] width 146 height 10
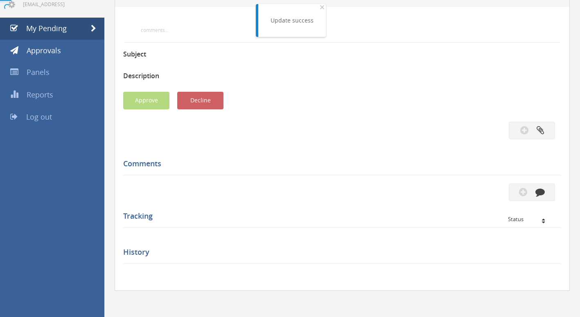
scroll to position [82, 0]
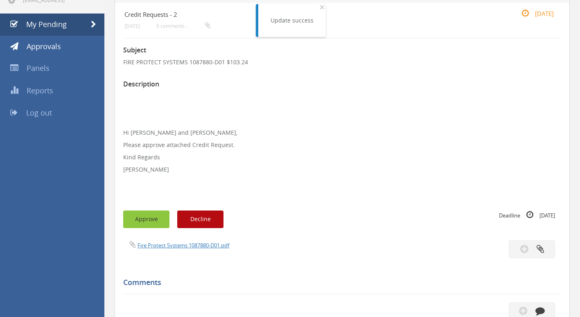
click at [149, 215] on button "Approve" at bounding box center [146, 219] width 46 height 18
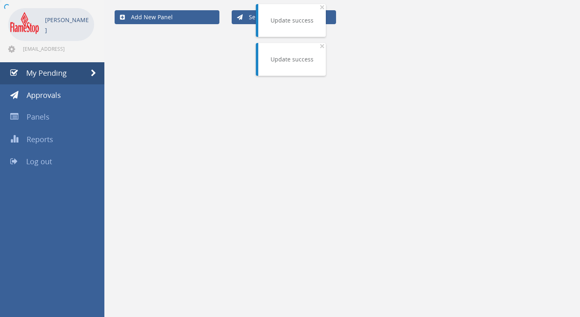
scroll to position [82, 0]
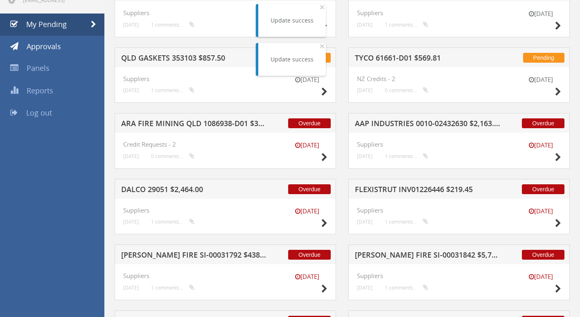
click at [397, 123] on h5 "AAP INDUSTRIES 0010-02432630 $2,163.14" at bounding box center [428, 124] width 146 height 10
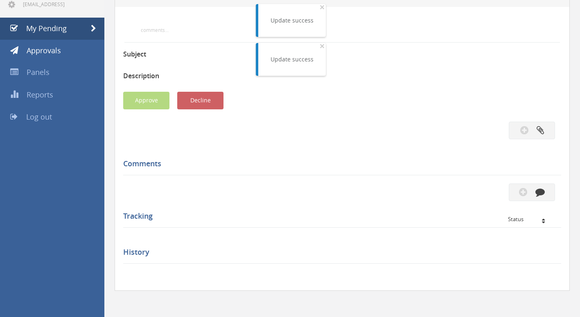
scroll to position [82, 0]
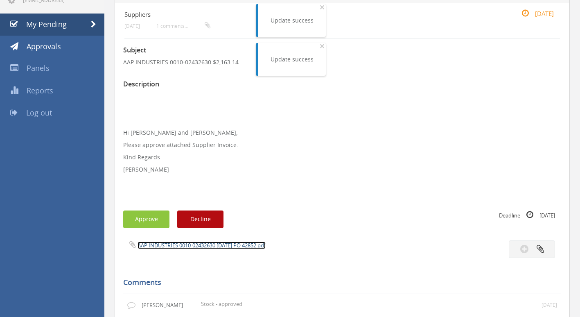
click at [194, 248] on link "AAP INDUSTRIES 0010-02432630 31.07.25 PO 42852.pdf" at bounding box center [201, 244] width 128 height 7
click at [134, 218] on button "Approve" at bounding box center [146, 219] width 46 height 18
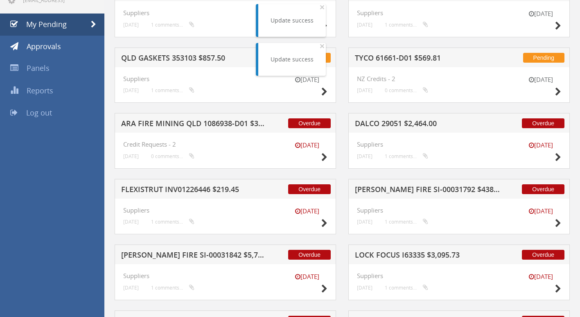
click at [381, 124] on h5 "DALCO 29051 $2,464.00" at bounding box center [428, 124] width 146 height 10
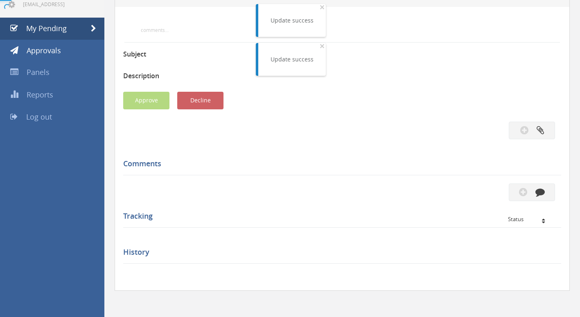
scroll to position [82, 0]
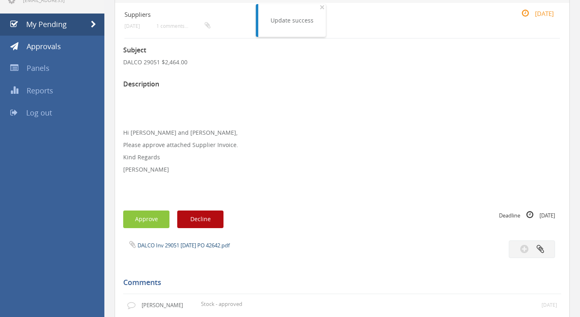
click at [176, 241] on div "DALCO Inv 29051 25.07.25 PO 42642.pdf" at bounding box center [229, 244] width 225 height 9
click at [176, 244] on link "DALCO Inv 29051 25.07.25 PO 42642.pdf" at bounding box center [183, 244] width 92 height 7
click at [142, 221] on button "Approve" at bounding box center [146, 219] width 46 height 18
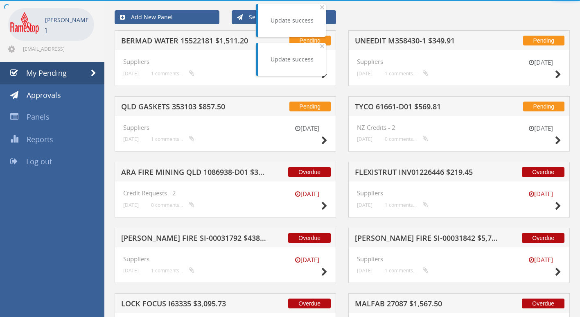
scroll to position [82, 0]
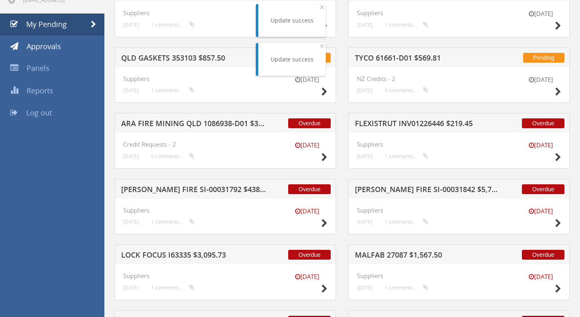
click at [387, 121] on h5 "FLEXISTRUT INV01226446 $219.45" at bounding box center [428, 124] width 146 height 10
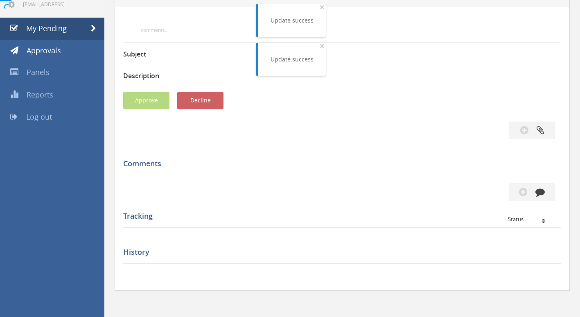
scroll to position [82, 0]
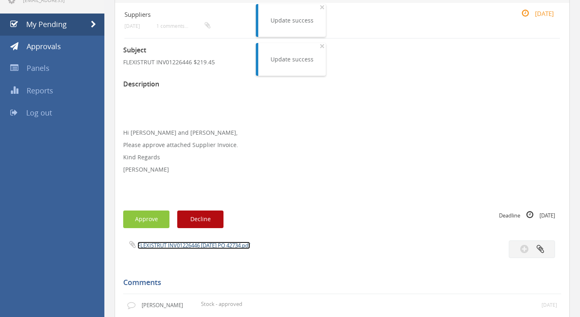
click at [198, 243] on link "FLEXISTRUT INV01226446 25.07.25 PO 42734.pdf" at bounding box center [193, 244] width 113 height 7
click at [147, 218] on button "Approve" at bounding box center [146, 219] width 46 height 18
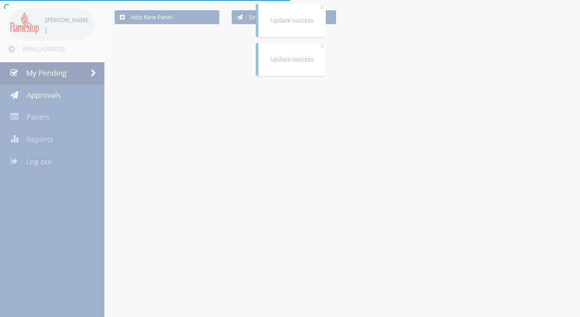
scroll to position [82, 0]
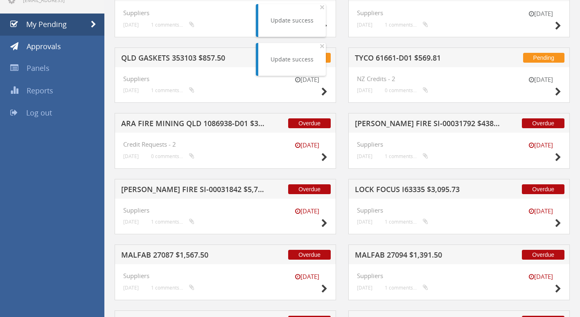
click at [386, 187] on h5 "LOCK FOCUS I63335 $3,095.73" at bounding box center [428, 190] width 146 height 10
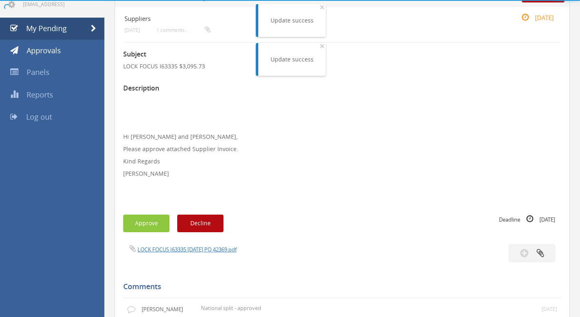
scroll to position [82, 0]
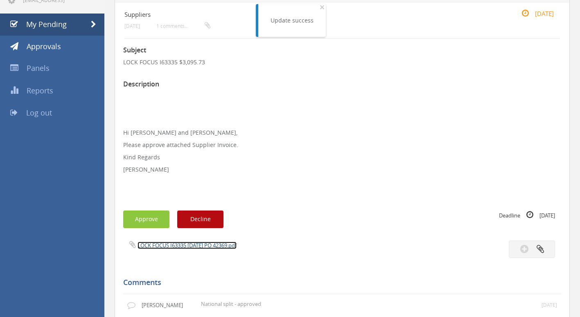
click at [153, 245] on link "LOCK FOCUS I63335 09.07.25 PO 42369.pdf" at bounding box center [186, 244] width 99 height 7
click at [142, 220] on button "Approve" at bounding box center [146, 219] width 46 height 18
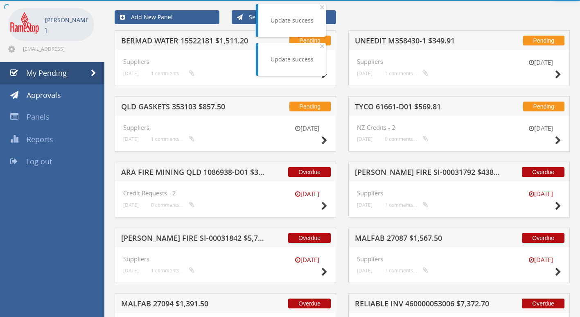
scroll to position [82, 0]
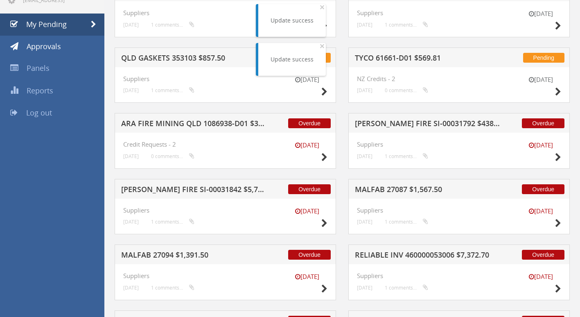
click at [180, 115] on div "Overdue ARA FIRE MINING QLD 1086938-D01 $305.80" at bounding box center [225, 123] width 221 height 20
click at [180, 119] on div "Overdue ARA FIRE MINING QLD 1086938-D01 $305.80" at bounding box center [225, 123] width 221 height 20
click at [181, 125] on h5 "ARA FIRE MINING QLD 1086938-D01 $305.80" at bounding box center [194, 124] width 146 height 10
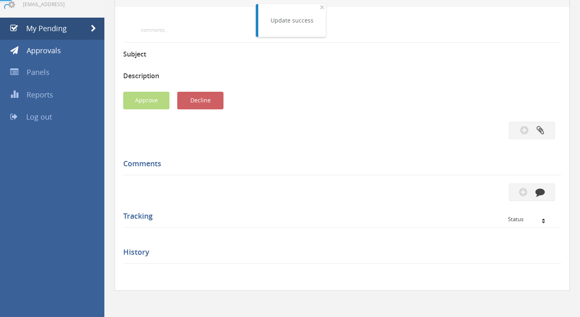
scroll to position [82, 0]
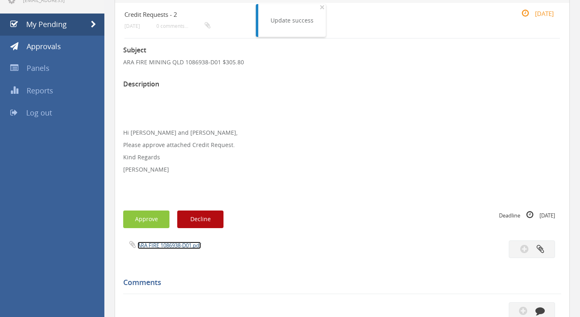
click at [164, 246] on link "ARA FIRE 1086938-D01.pdf" at bounding box center [168, 244] width 63 height 7
click at [148, 218] on button "Approve" at bounding box center [146, 219] width 46 height 18
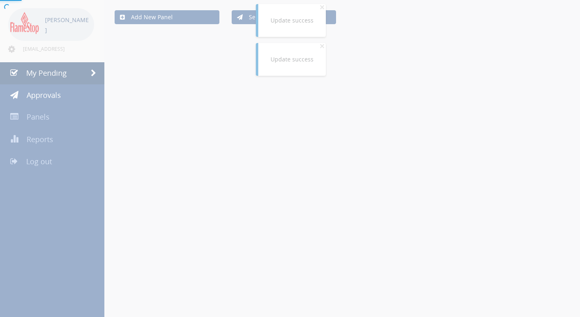
scroll to position [82, 0]
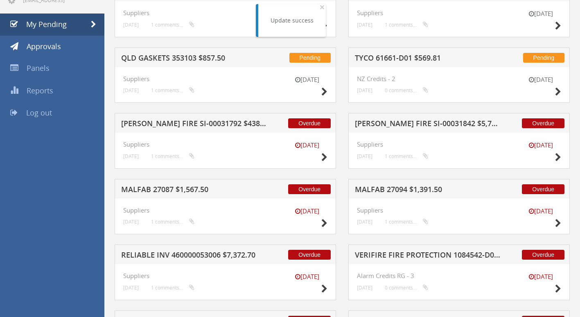
click at [369, 191] on h5 "MALFAB 27094 $1,391.50" at bounding box center [428, 190] width 146 height 10
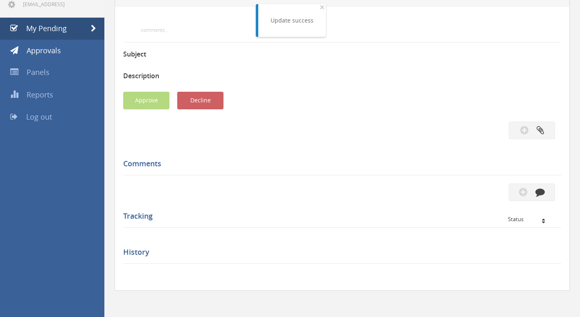
scroll to position [82, 0]
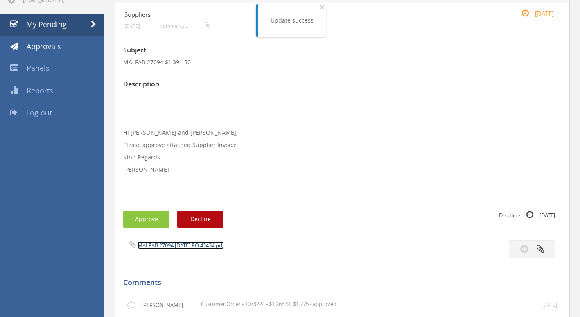
click at [178, 246] on link "MALFAB 27094 22.07.25 PO 42434.pdf" at bounding box center [180, 244] width 86 height 7
click at [144, 222] on button "Approve" at bounding box center [146, 219] width 46 height 18
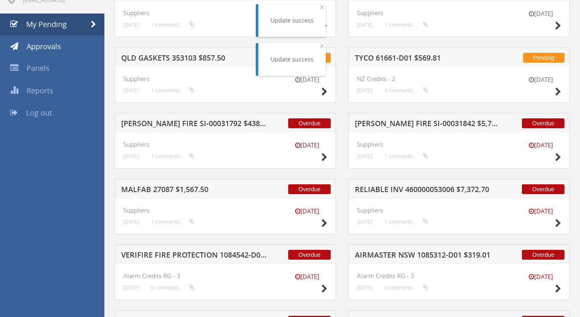
click at [199, 127] on h5 "KLINE FIRE SI-00031792 $438.90" at bounding box center [194, 124] width 146 height 10
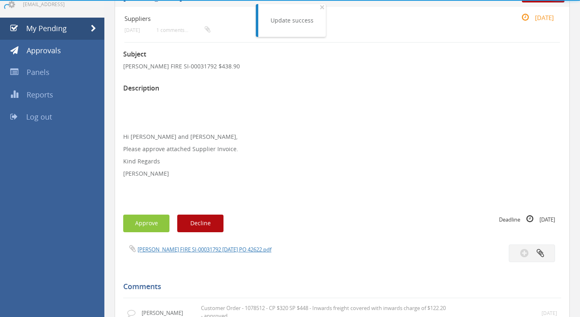
scroll to position [82, 0]
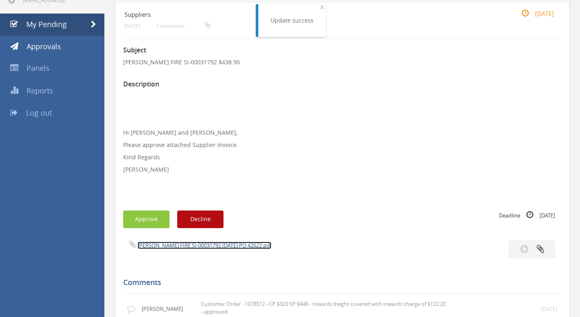
click at [190, 245] on link "KLINE FIRE SI-00031792 18.07.25 PO 42622.pdf" at bounding box center [204, 244] width 134 height 7
click at [152, 215] on button "Approve" at bounding box center [146, 219] width 46 height 18
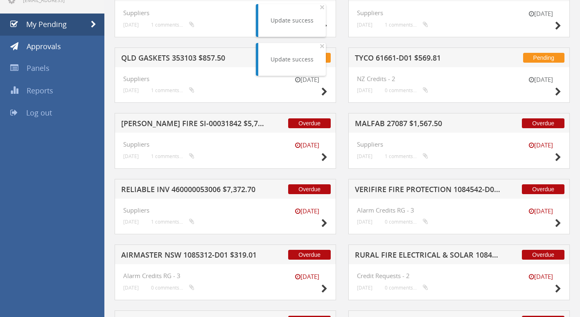
click at [178, 55] on h5 "QLD GASKETS 353103 $857.50" at bounding box center [194, 59] width 146 height 10
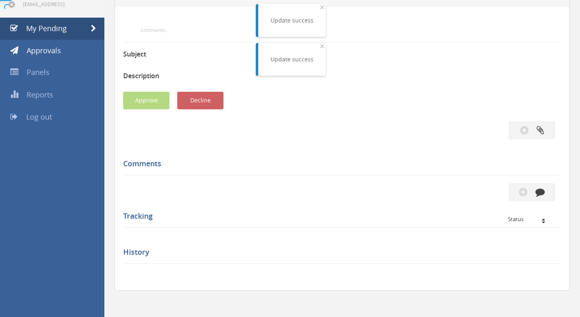
scroll to position [82, 0]
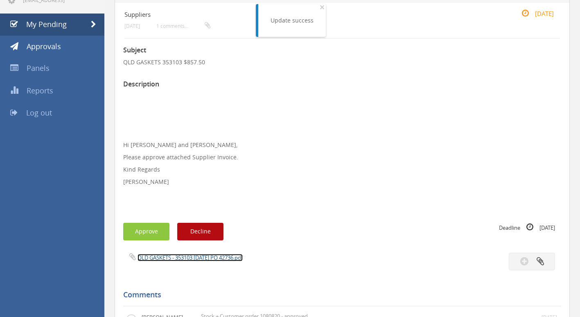
click at [180, 255] on link "QLD GASKETS - 353103 25.07.25 PO 42736.pdf" at bounding box center [189, 257] width 105 height 7
click at [145, 227] on button "Approve" at bounding box center [146, 232] width 46 height 18
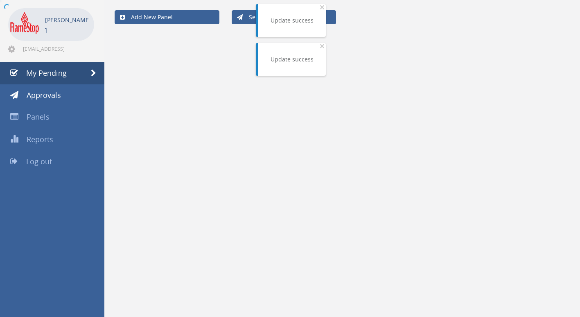
scroll to position [82, 0]
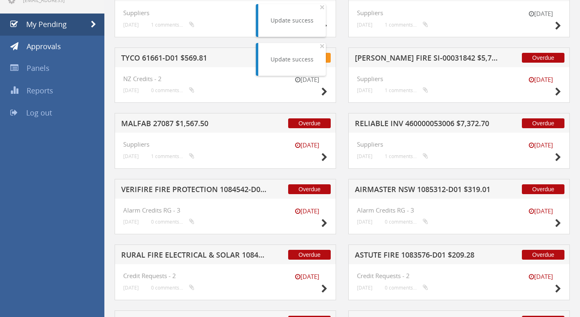
click at [399, 189] on h5 "AIRMASTER NSW 1085312-D01 $319.01" at bounding box center [428, 190] width 146 height 10
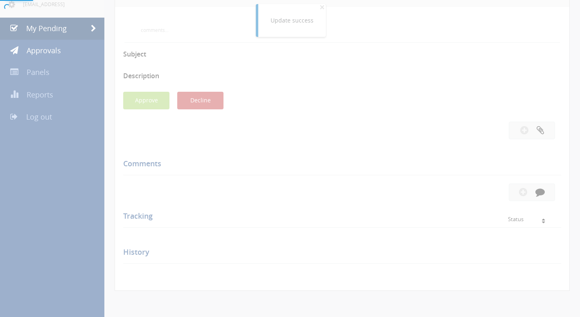
scroll to position [82, 0]
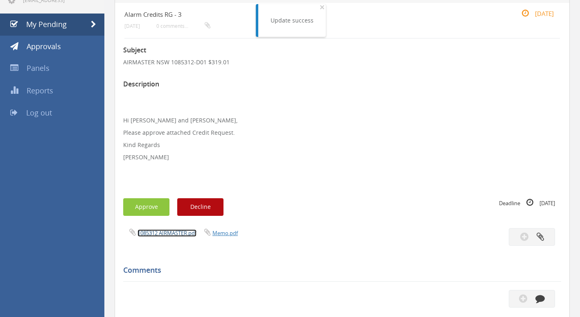
click at [172, 234] on link "1085312 AIRMASTER.pdf" at bounding box center [166, 232] width 59 height 7
click at [150, 206] on button "Approve" at bounding box center [146, 207] width 46 height 18
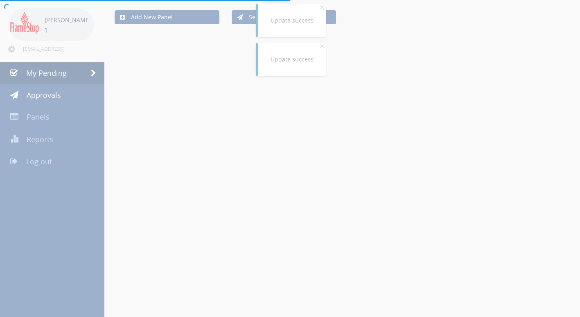
scroll to position [82, 0]
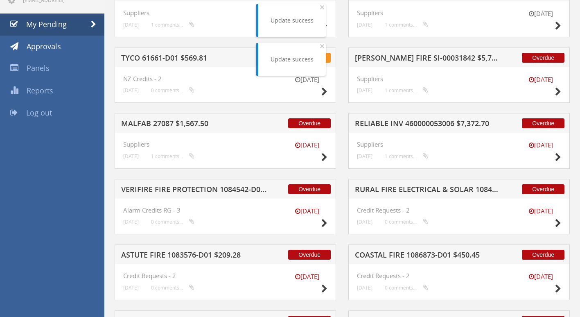
click at [400, 192] on h5 "RURAL FIRE ELECTRICAL & SOLAR 1084956-D01 $1,212.64" at bounding box center [428, 190] width 146 height 10
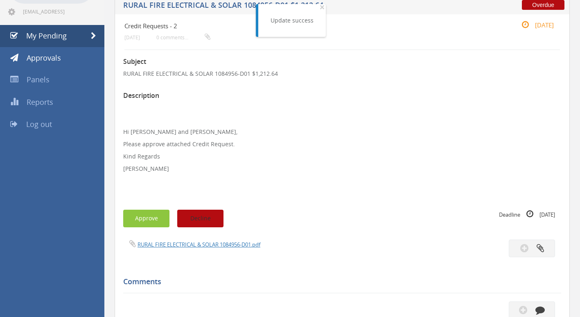
scroll to position [82, 0]
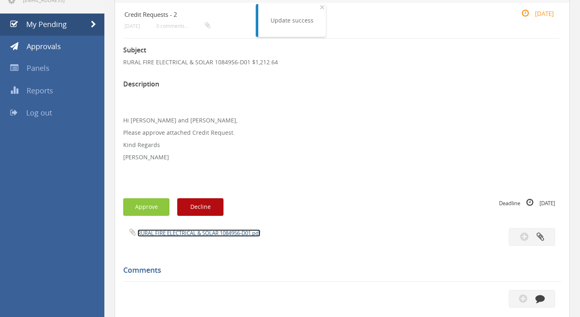
click at [177, 233] on link "RURAL FIRE ELECTRICAL & SOLAR 1084956-D01.pdf" at bounding box center [198, 232] width 123 height 7
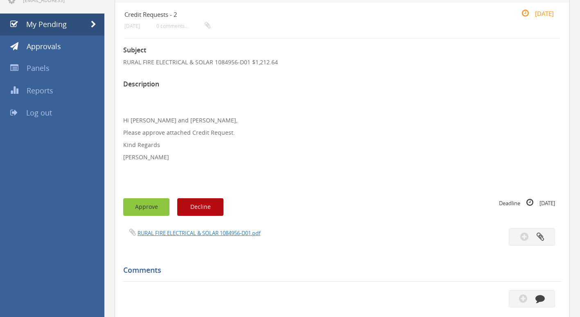
click at [137, 206] on button "Approve" at bounding box center [146, 207] width 46 height 18
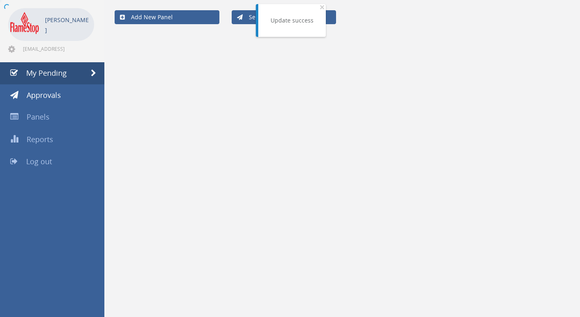
scroll to position [82, 0]
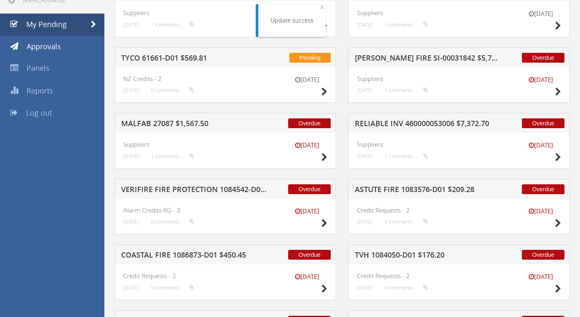
click at [191, 124] on h5 "MALFAB 27087 $1,567.50" at bounding box center [194, 124] width 146 height 10
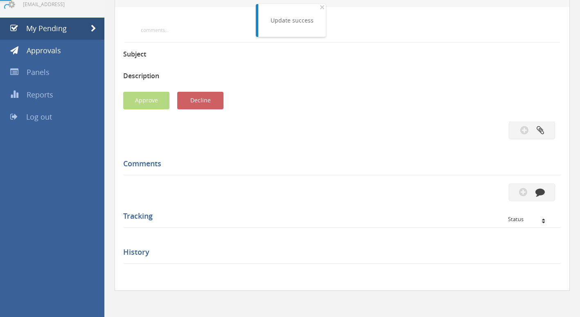
scroll to position [82, 0]
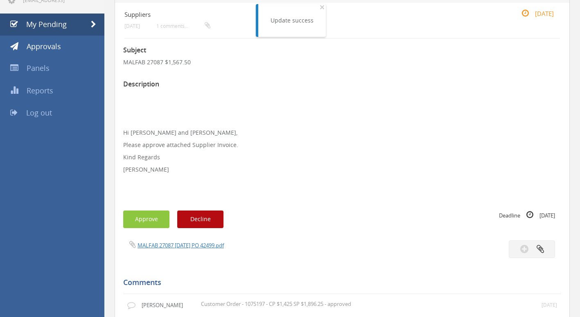
click at [166, 241] on span "MALFAB 27087 11.07.25 PO 42499.pdf" at bounding box center [173, 245] width 101 height 8
click at [167, 243] on link "MALFAB 27087 11.07.25 PO 42499.pdf" at bounding box center [180, 244] width 86 height 7
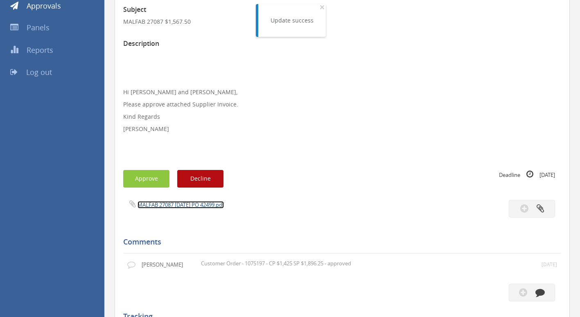
scroll to position [123, 0]
click at [155, 192] on div "Subject MALFAB 27087 $1,567.50 Description Hi Maddie and Ben, Please approve at…" at bounding box center [342, 260] width 438 height 524
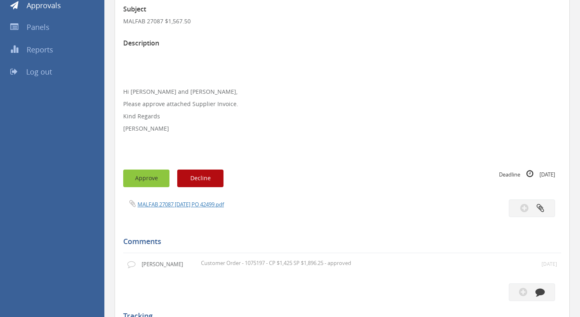
click at [155, 183] on button "Approve" at bounding box center [146, 178] width 46 height 18
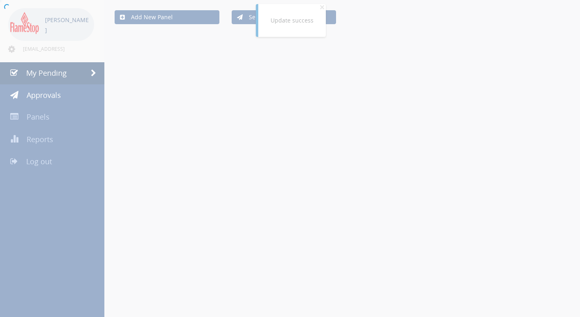
scroll to position [123, 0]
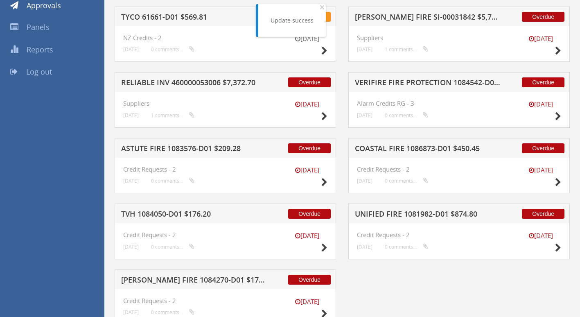
click at [162, 81] on h5 "RELIABLE INV 460000053006 $7,372.70" at bounding box center [194, 84] width 146 height 10
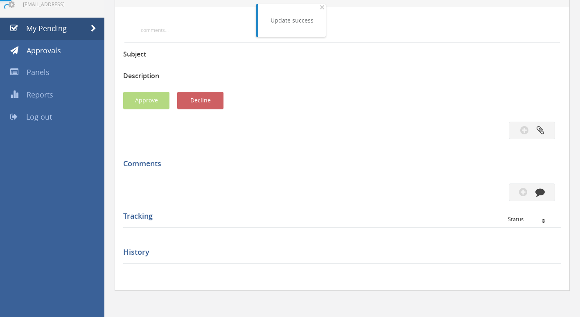
scroll to position [123, 0]
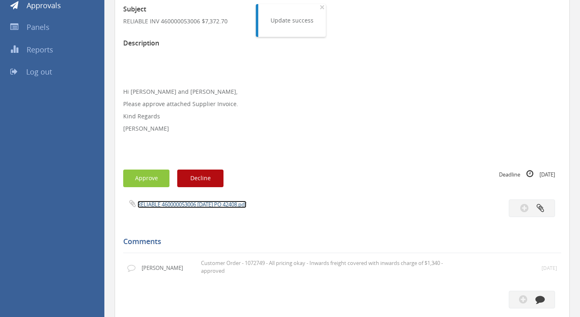
click at [156, 205] on link "RELIABLE 460000053006 15.07.25 PO 42408.pdf" at bounding box center [191, 203] width 109 height 7
click at [152, 178] on button "Approve" at bounding box center [146, 178] width 46 height 18
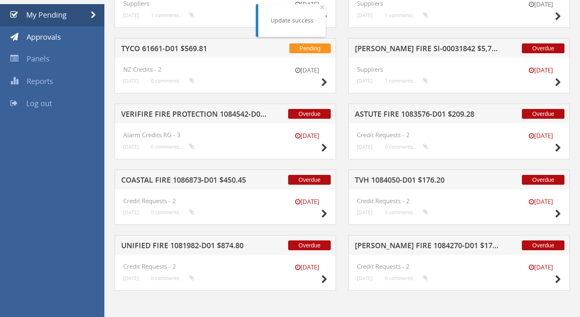
click at [169, 181] on h5 "COASTAL FIRE 1086873-D01 $450.45" at bounding box center [194, 181] width 146 height 10
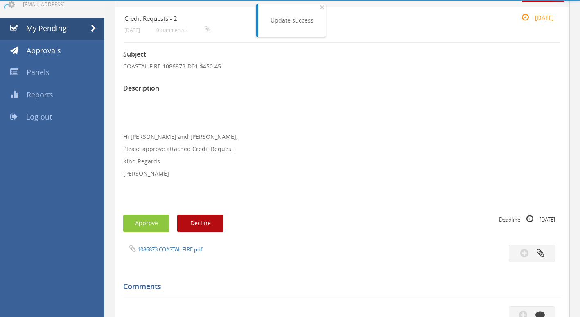
scroll to position [123, 0]
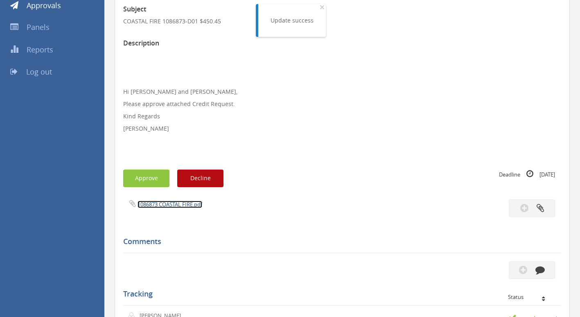
click at [163, 202] on link "1086873 COASTAL FIRE.pdf" at bounding box center [169, 203] width 65 height 7
click at [156, 182] on button "Approve" at bounding box center [146, 178] width 46 height 18
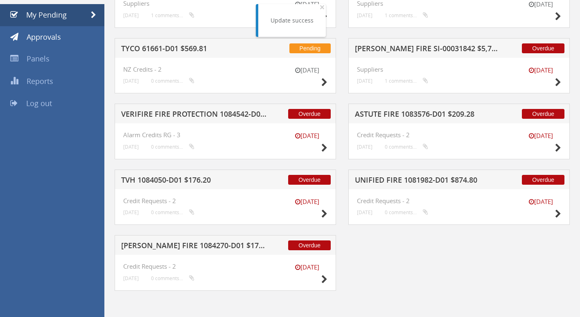
click at [156, 182] on h5 "TVH 1084050-D01 $176.20" at bounding box center [194, 181] width 146 height 10
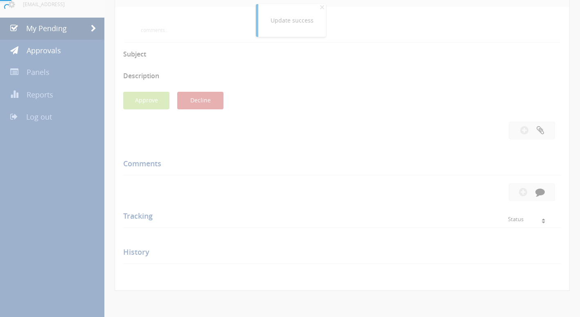
scroll to position [123, 0]
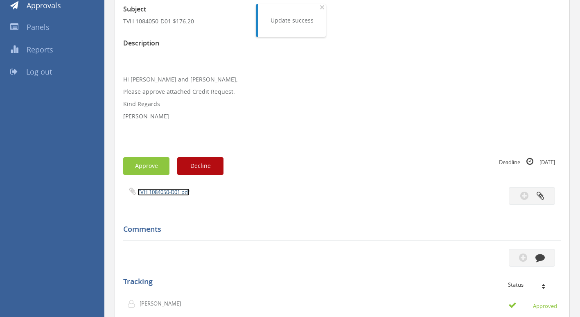
click at [164, 190] on link "TVH 1084050-D01.pdf" at bounding box center [163, 191] width 52 height 7
click at [144, 165] on button "Approve" at bounding box center [146, 166] width 46 height 18
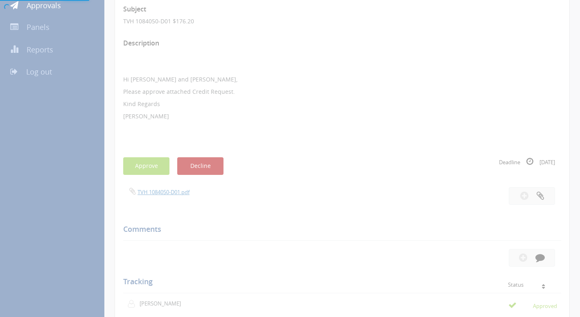
scroll to position [33, 0]
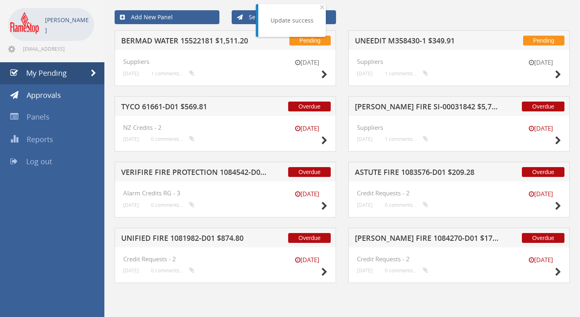
click at [423, 236] on h5 "WALKER FIRE 1084270-D01 $172.26" at bounding box center [428, 239] width 146 height 10
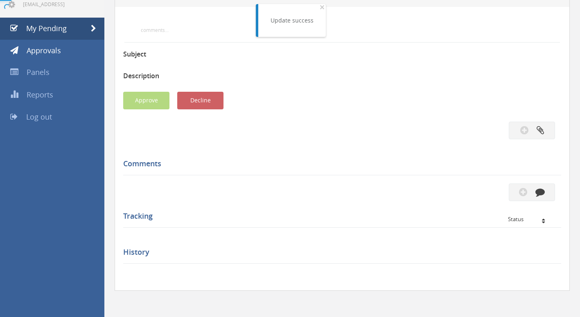
scroll to position [123, 0]
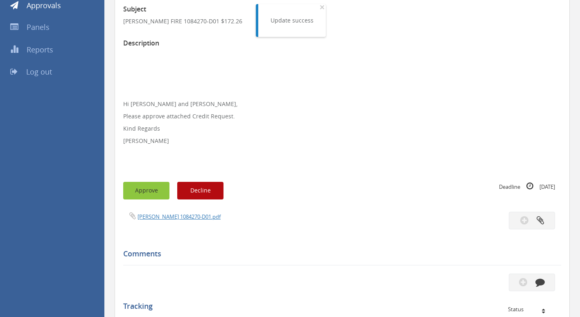
click at [140, 194] on button "Approve" at bounding box center [146, 191] width 46 height 18
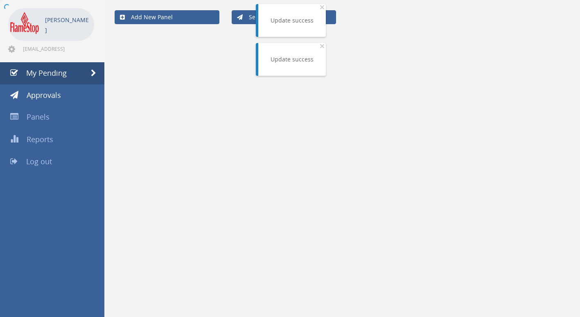
scroll to position [33, 0]
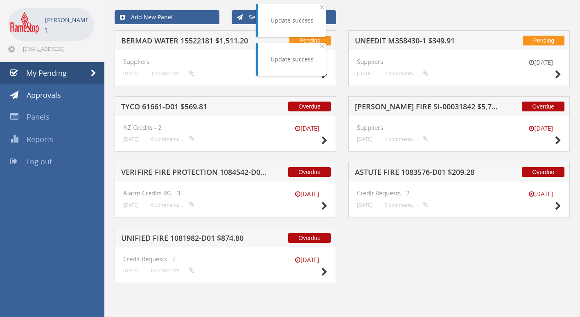
click at [406, 170] on h5 "ASTUTE FIRE 1083576-D01 $209.28" at bounding box center [428, 173] width 146 height 10
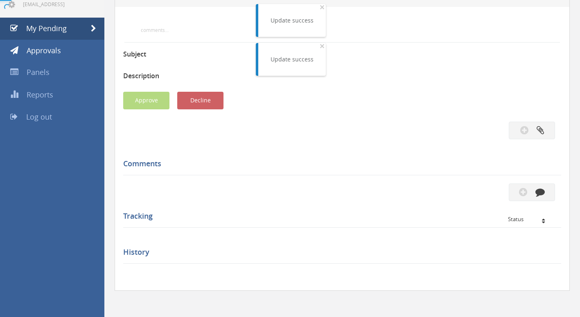
scroll to position [123, 0]
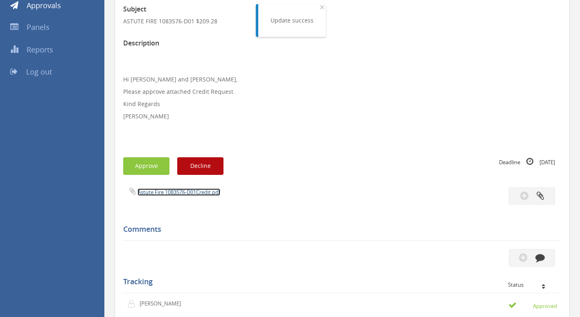
click at [188, 192] on link "Astute Fire 1083576-D01Credit.pdf" at bounding box center [178, 191] width 83 height 7
click at [135, 162] on button "Approve" at bounding box center [146, 166] width 46 height 18
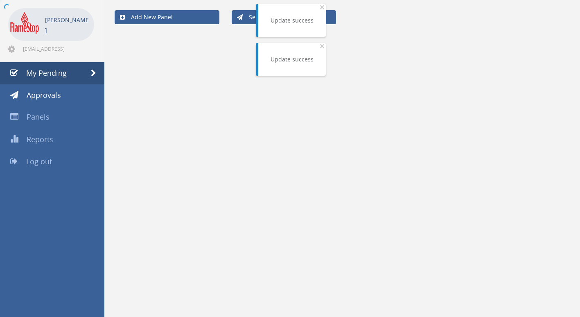
scroll to position [33, 0]
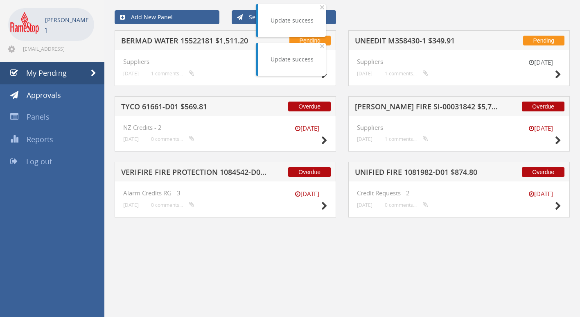
click at [167, 106] on h5 "TYCO 61661-D01 $569.81" at bounding box center [194, 108] width 146 height 10
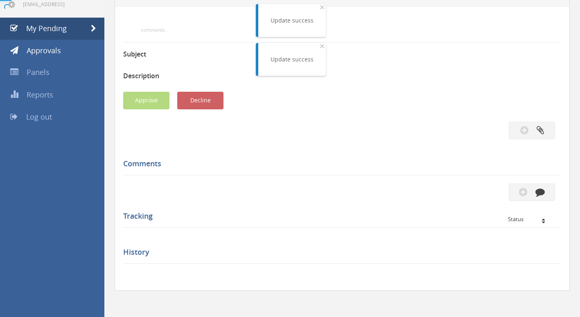
scroll to position [123, 0]
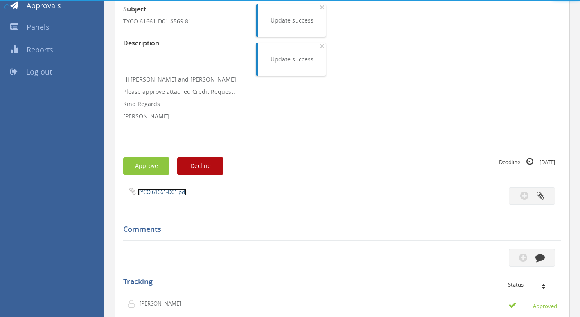
click at [162, 194] on link "TYCO 61661-D01.pdf" at bounding box center [161, 191] width 49 height 7
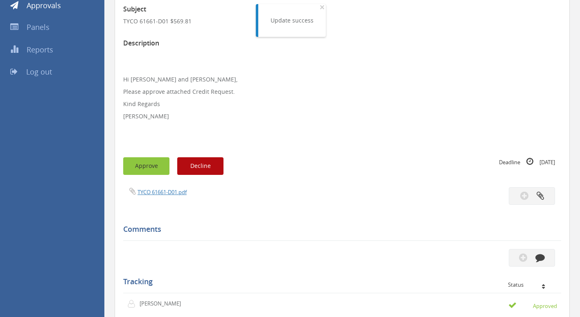
click at [152, 161] on button "Approve" at bounding box center [146, 166] width 46 height 18
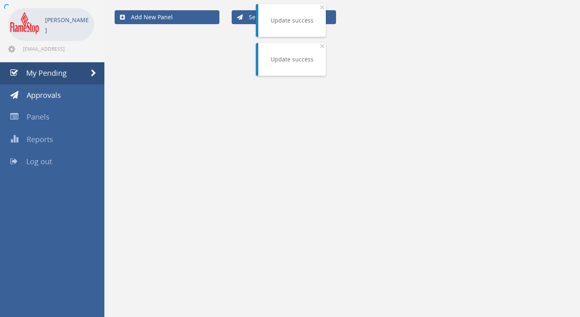
scroll to position [33, 0]
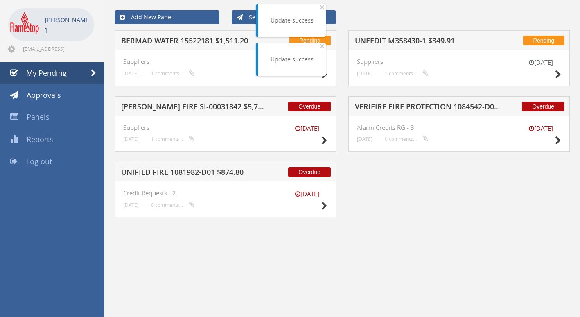
click at [157, 107] on h5 "KLINE FIRE SI-00031842 $5,720.00" at bounding box center [194, 108] width 146 height 10
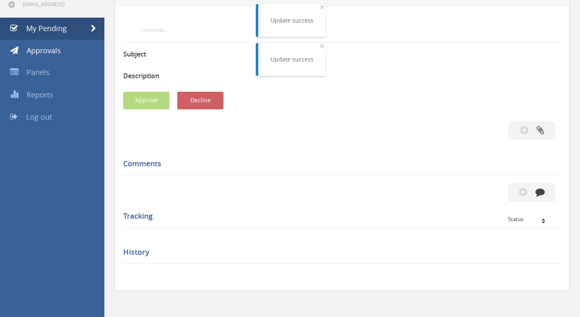
scroll to position [123, 0]
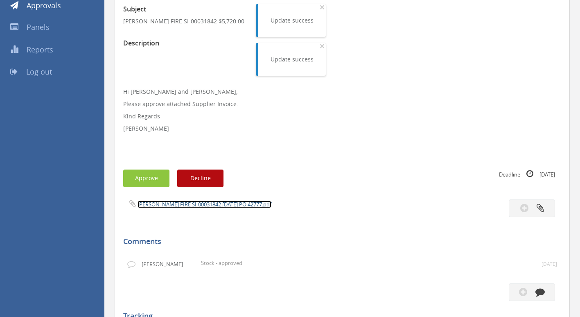
click at [156, 204] on link "KLINE FIRE SI-00031842 29.07.25 PO 42777.pdf" at bounding box center [204, 203] width 134 height 7
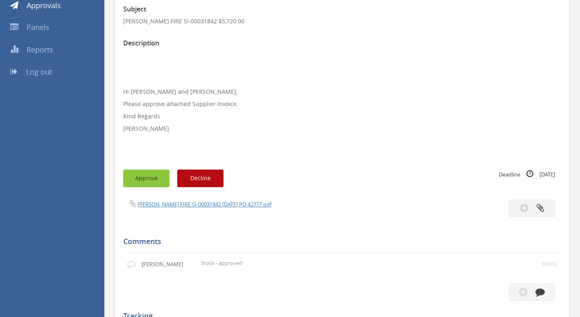
click at [149, 178] on button "Approve" at bounding box center [146, 178] width 46 height 18
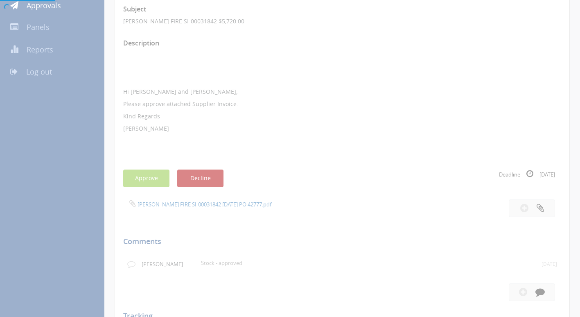
scroll to position [33, 0]
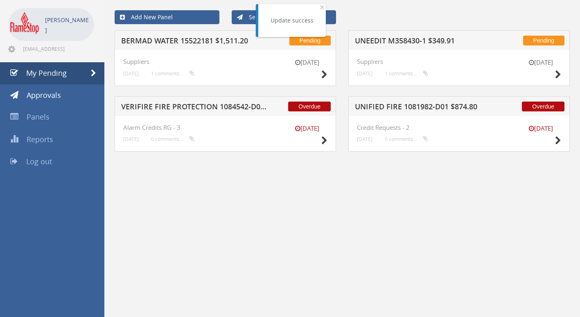
click at [388, 105] on h5 "UNIFIED FIRE 1081982-D01 $874.80" at bounding box center [428, 108] width 146 height 10
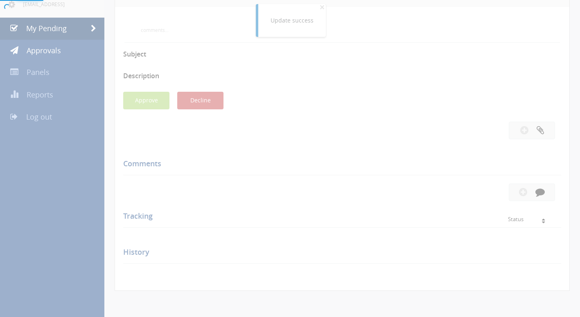
scroll to position [123, 0]
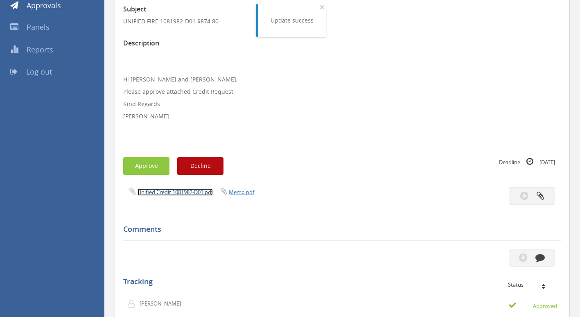
click at [176, 190] on link "Unified Credit 1081982-D01.pdf" at bounding box center [174, 191] width 75 height 7
click at [151, 165] on button "Approve" at bounding box center [146, 166] width 46 height 18
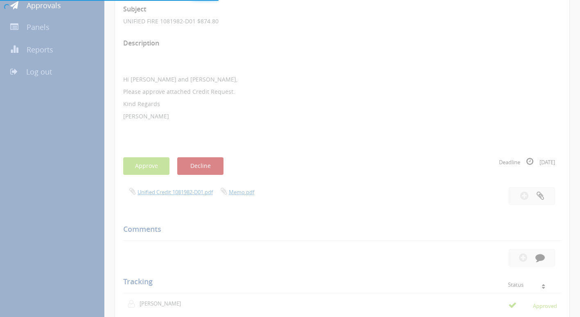
scroll to position [33, 0]
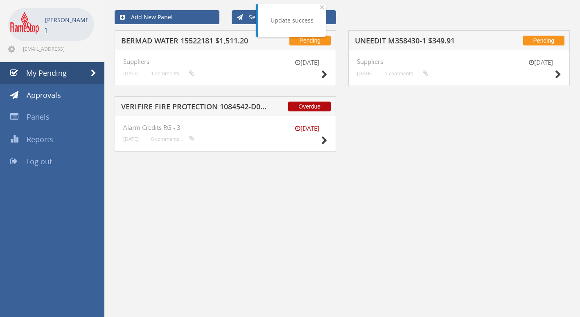
click at [185, 38] on h5 "BERMAD WATER 15522181 $1,511.20" at bounding box center [194, 42] width 146 height 10
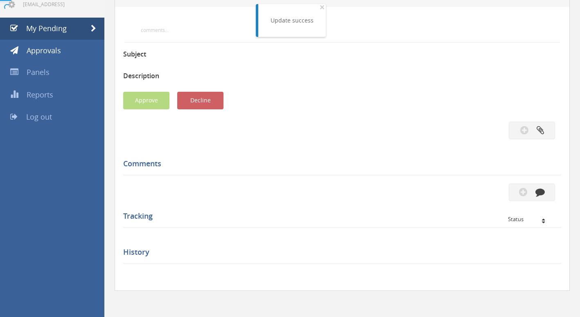
scroll to position [123, 0]
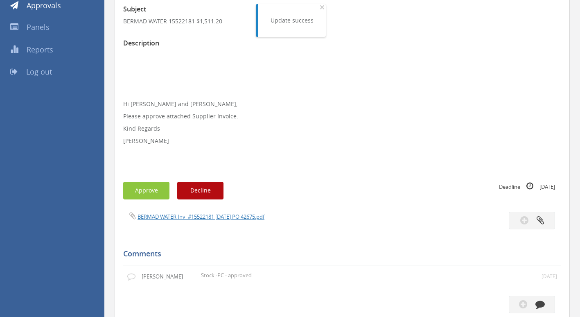
click at [160, 211] on div "Subject BERMAD WATER 15522181 $1,511.20 Description Hi Maddie and Ben, Please a…" at bounding box center [342, 266] width 438 height 537
click at [160, 214] on link "BERMAD WATER Inv_#15522181 16.07.25 PO 42675.pdf" at bounding box center [200, 216] width 127 height 7
click at [139, 196] on button "Approve" at bounding box center [146, 191] width 46 height 18
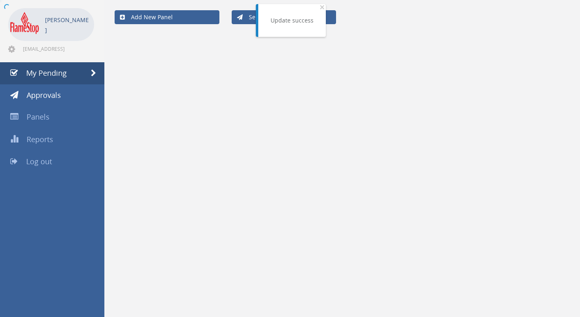
scroll to position [33, 0]
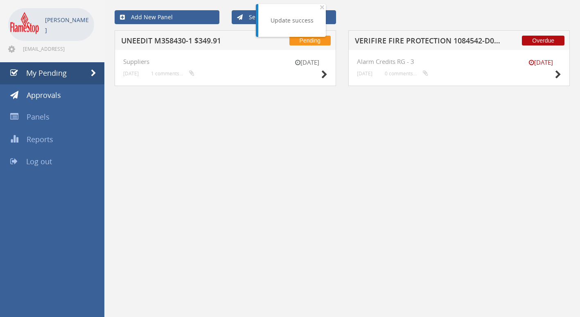
click at [401, 38] on h5 "VERIFIRE FIRE PROTECTION 1084542-D01 $11.26" at bounding box center [428, 42] width 146 height 10
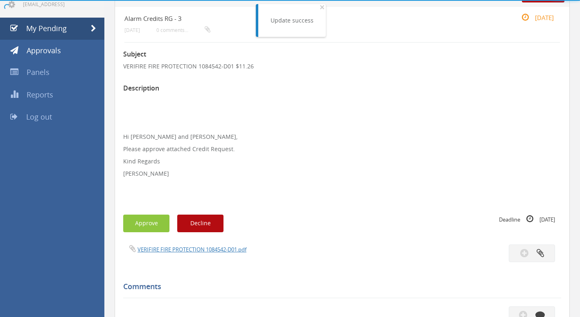
scroll to position [123, 0]
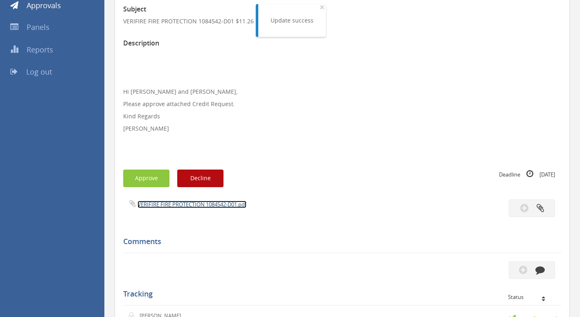
click at [183, 202] on link "VERIFIRE FIRE PROTECTION 1084542-D01.pdf" at bounding box center [191, 203] width 109 height 7
click at [159, 180] on button "Approve" at bounding box center [146, 178] width 46 height 18
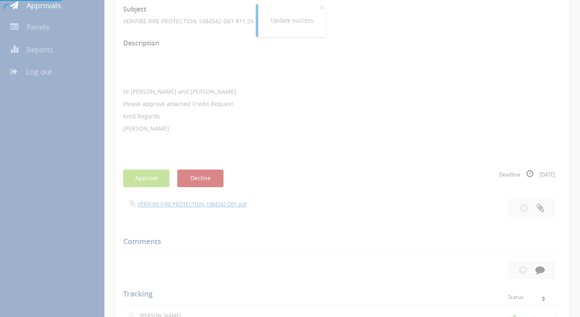
scroll to position [33, 0]
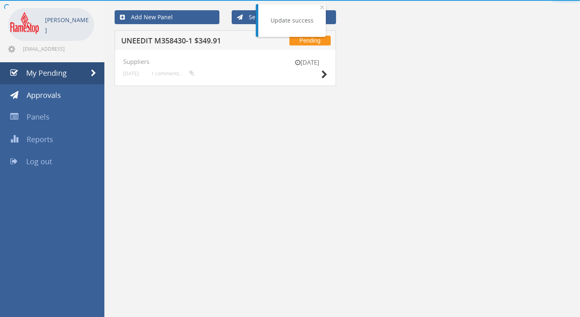
click at [161, 42] on h5 "UNEEDIT M358430-1 $349.91" at bounding box center [194, 42] width 146 height 10
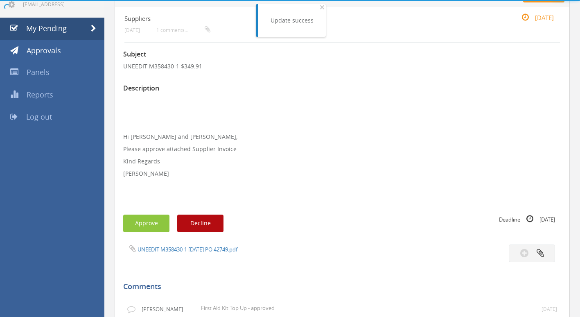
scroll to position [123, 0]
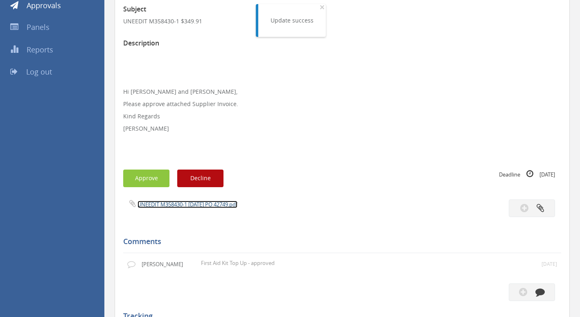
click at [157, 203] on link "UNEEDIT M358430-1 24.07.25 PO 42749.pdf" at bounding box center [187, 203] width 100 height 7
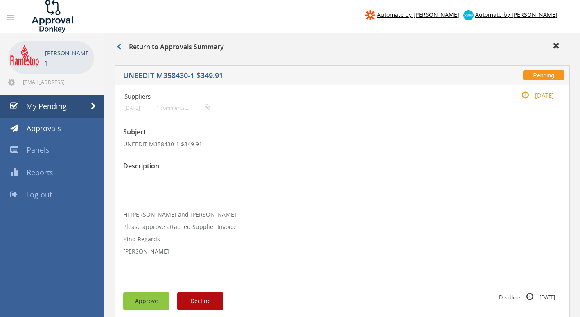
click at [150, 302] on button "Approve" at bounding box center [146, 301] width 46 height 18
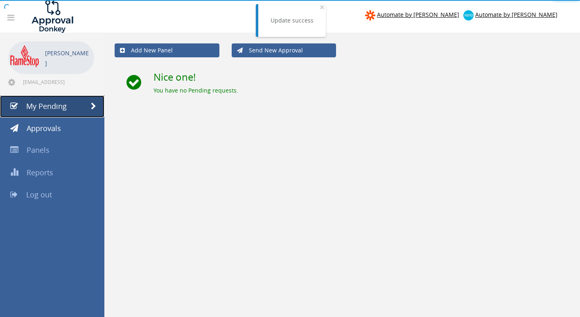
click at [51, 106] on span "My Pending" at bounding box center [46, 106] width 41 height 10
